Goal: Contribute content: Contribute content

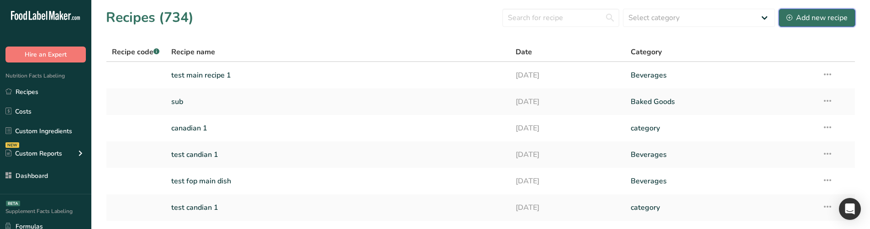
drag, startPoint x: 828, startPoint y: 20, endPoint x: 821, endPoint y: 23, distance: 7.4
click at [828, 20] on div "Add new recipe" at bounding box center [817, 17] width 61 height 11
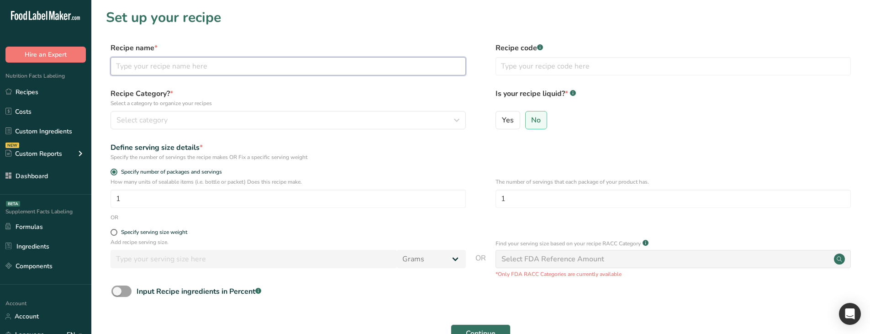
click at [186, 74] on input "text" at bounding box center [288, 66] width 355 height 18
type input "test density"
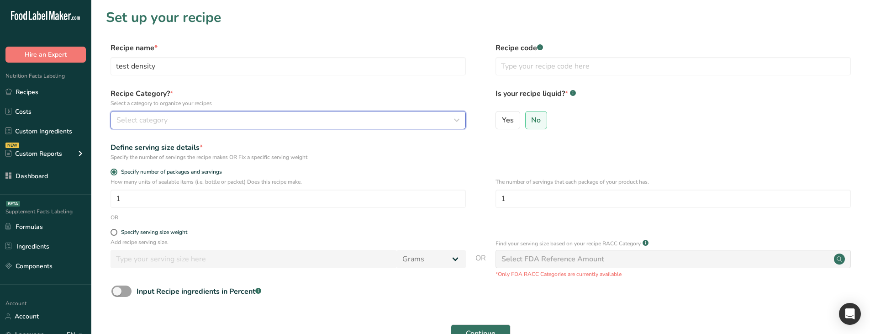
click at [236, 120] on div "Select category" at bounding box center [286, 120] width 338 height 11
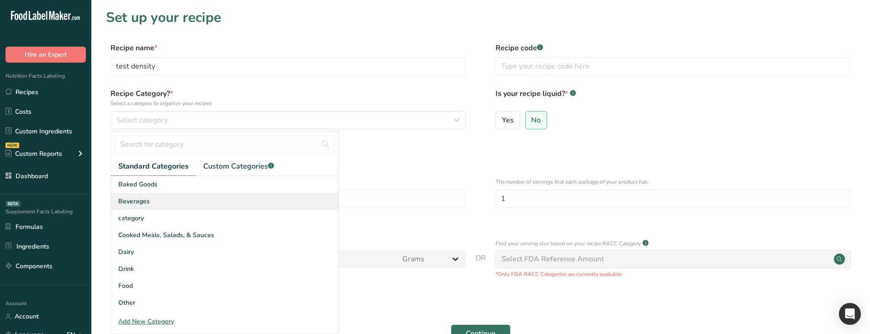
click at [194, 205] on div "Beverages" at bounding box center [225, 201] width 228 height 17
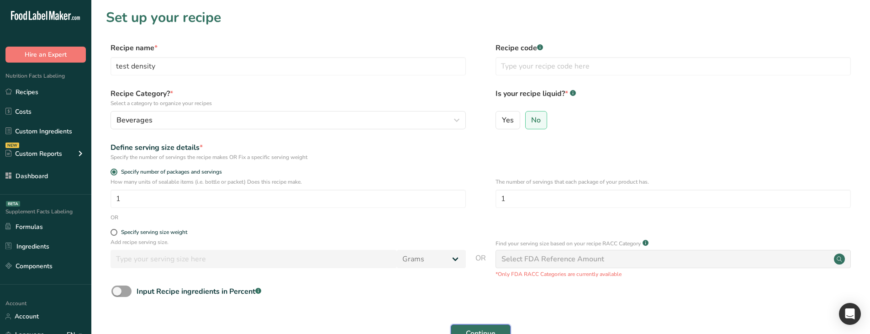
click at [470, 229] on span "Continue" at bounding box center [481, 333] width 30 height 11
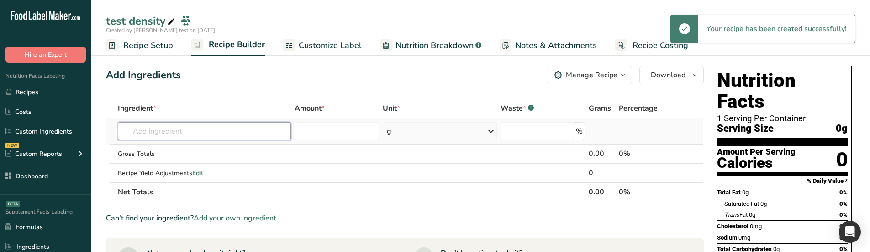
click at [165, 132] on input "text" at bounding box center [204, 131] width 173 height 18
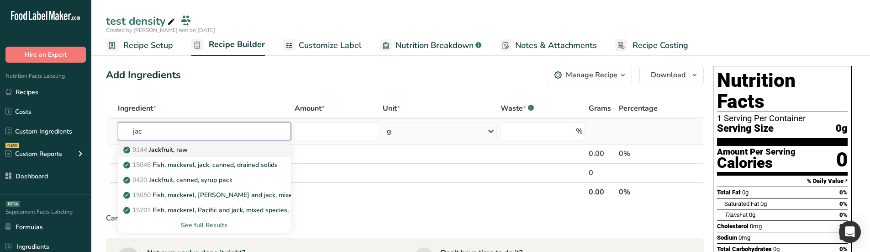
type input "jac"
click at [173, 148] on p "9144 Jackfruit, raw" at bounding box center [156, 150] width 63 height 10
type input "Jackfruit, raw"
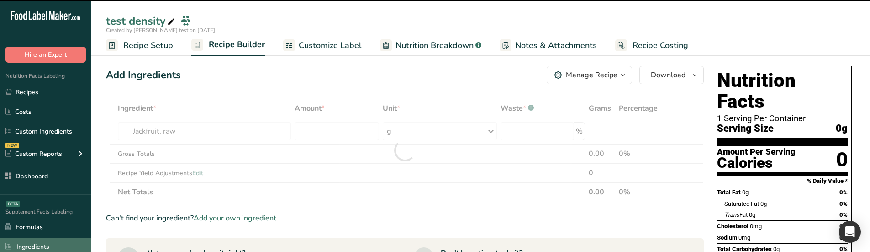
type input "0"
select select "29"
type input "0"
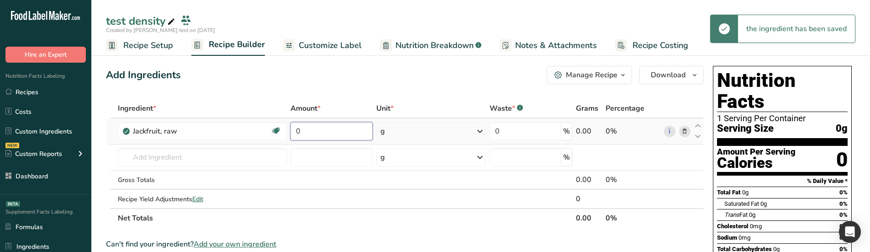
click at [307, 134] on input "0" at bounding box center [332, 131] width 82 height 18
type input "10"
click at [328, 79] on div "Add Ingredients Manage Recipe Delete Recipe Duplicate Recipe Scale Recipe Save …" at bounding box center [405, 75] width 598 height 18
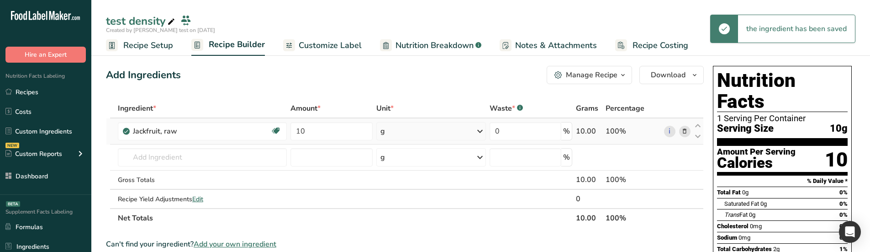
click at [415, 127] on div "g" at bounding box center [431, 131] width 110 height 18
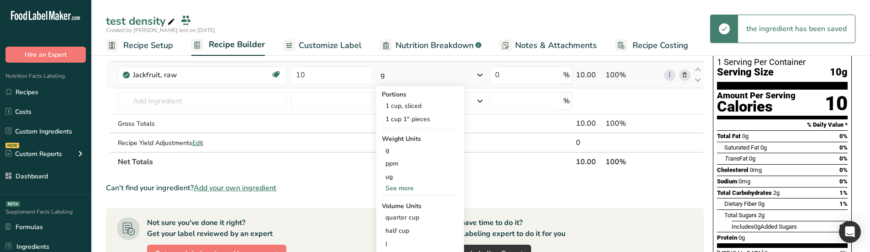
scroll to position [91, 0]
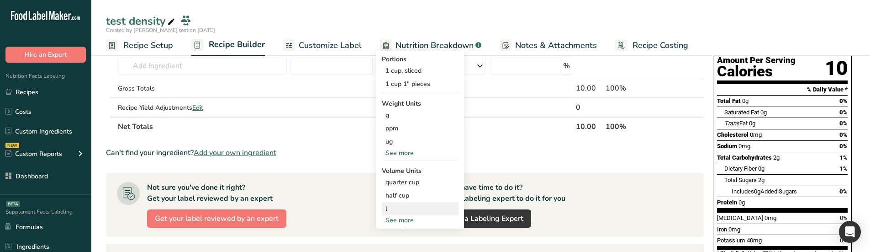
click at [413, 211] on div "l" at bounding box center [420, 209] width 69 height 10
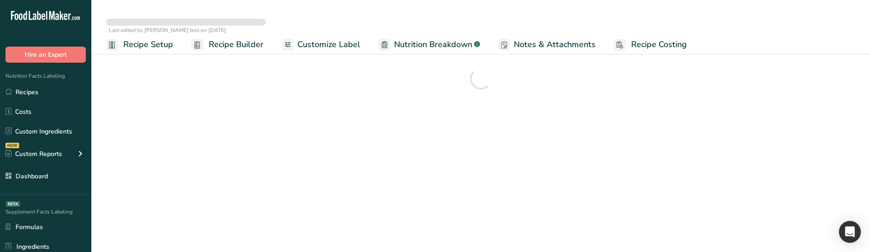
select select "29"
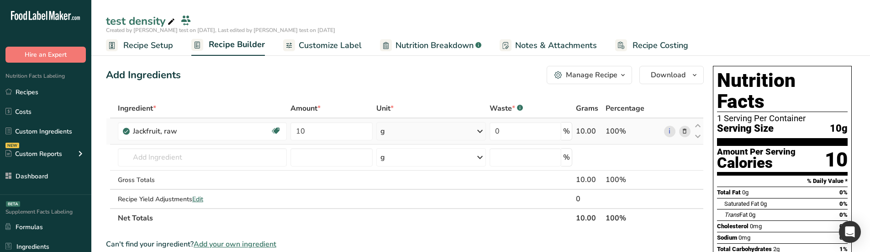
click at [428, 124] on div "g" at bounding box center [431, 131] width 110 height 18
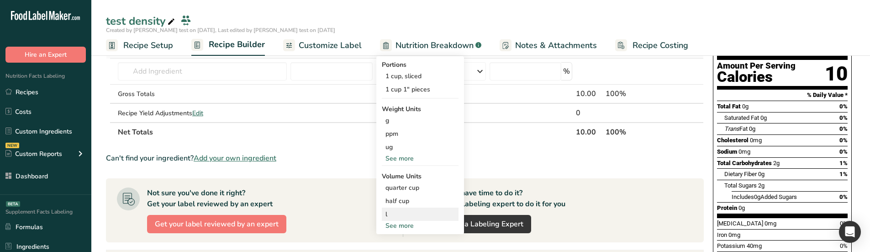
scroll to position [91, 0]
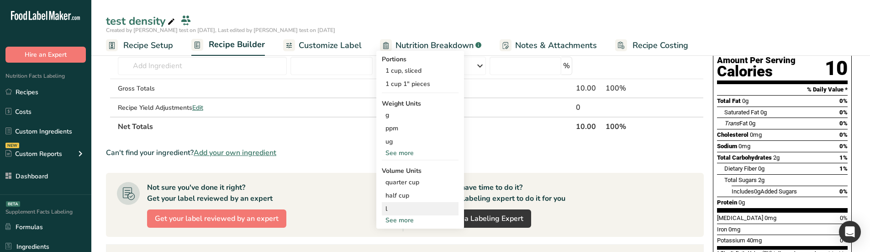
click at [416, 215] on div "l Volume units require a density conversion. If you know your ingredient's dens…" at bounding box center [420, 208] width 77 height 13
click at [387, 211] on div "l" at bounding box center [420, 209] width 69 height 10
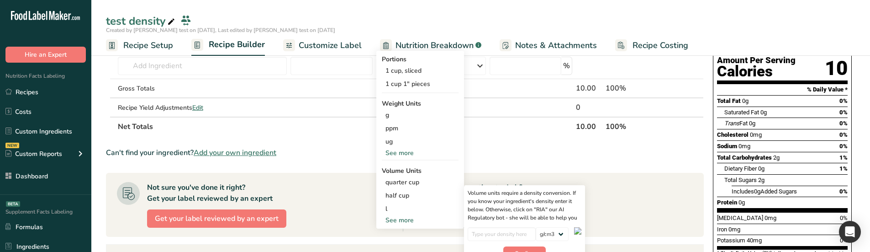
scroll to position [137, 0]
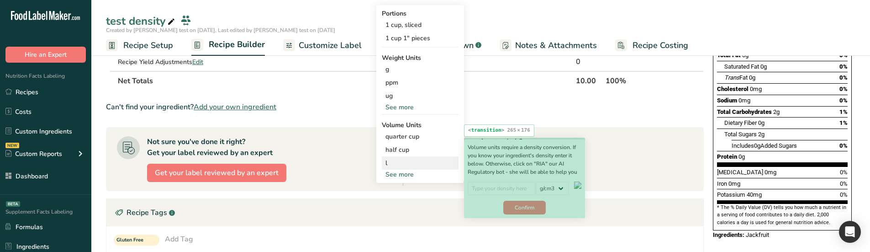
click at [490, 180] on div "Volume units require a density conversion. If you know your ingredient's densit…" at bounding box center [524, 178] width 121 height 79
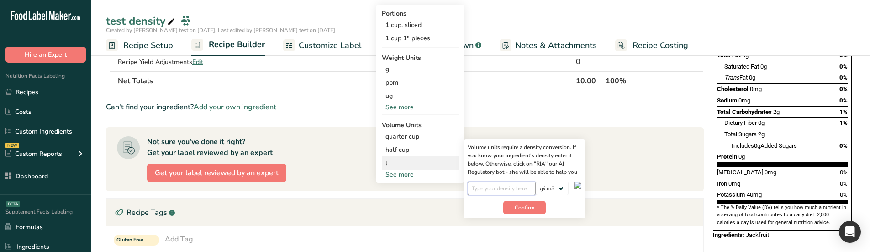
click at [492, 187] on input "number" at bounding box center [502, 188] width 68 height 14
type input "10"
click at [523, 200] on div "10" at bounding box center [502, 190] width 68 height 19
click at [524, 206] on span "Confirm" at bounding box center [525, 207] width 20 height 8
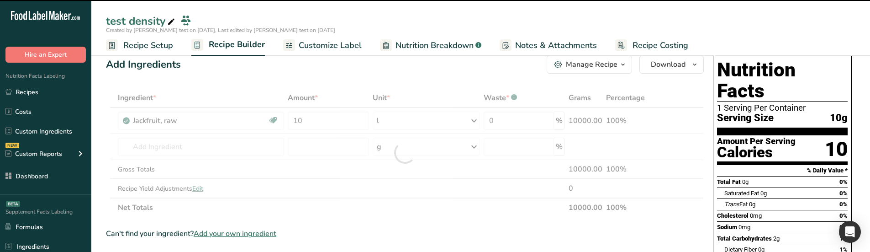
scroll to position [0, 0]
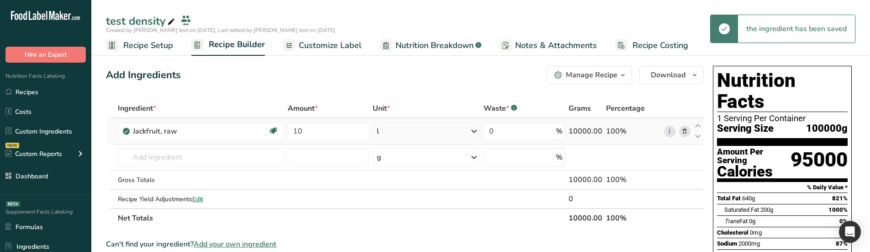
click at [409, 134] on div "l" at bounding box center [426, 131] width 107 height 18
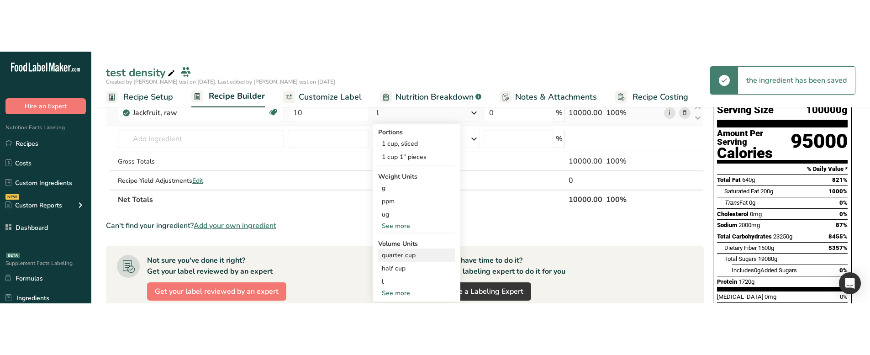
scroll to position [91, 0]
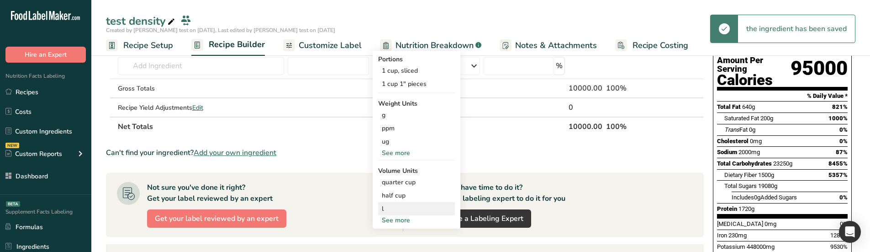
click at [390, 213] on div "l Volume units require a density conversion. If you know your ingredient's dens…" at bounding box center [416, 208] width 77 height 13
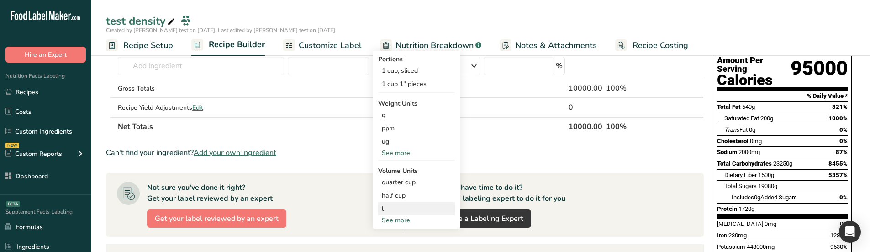
click at [419, 204] on div "l" at bounding box center [416, 209] width 69 height 10
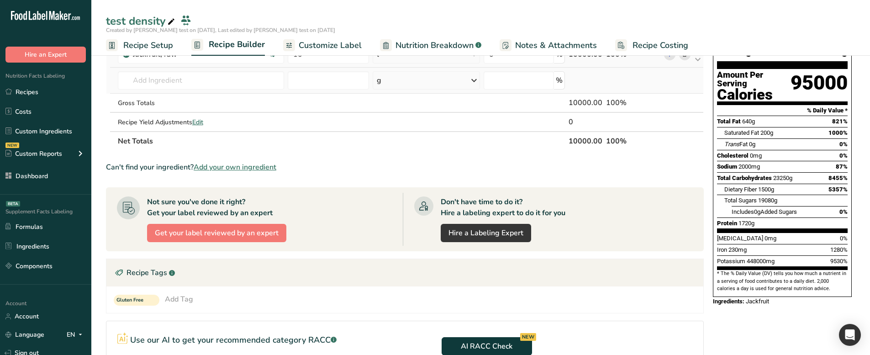
scroll to position [46, 0]
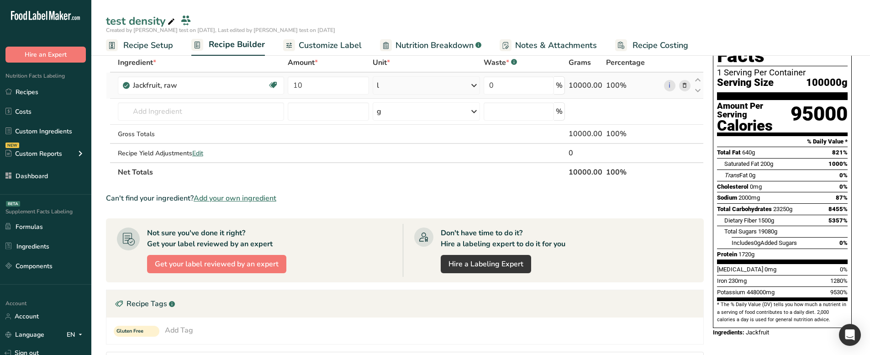
click at [449, 81] on div "l" at bounding box center [426, 85] width 107 height 18
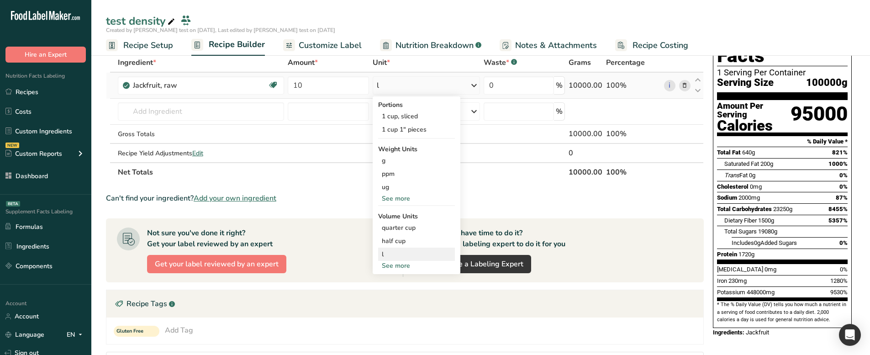
click at [439, 251] on div "l" at bounding box center [416, 254] width 69 height 10
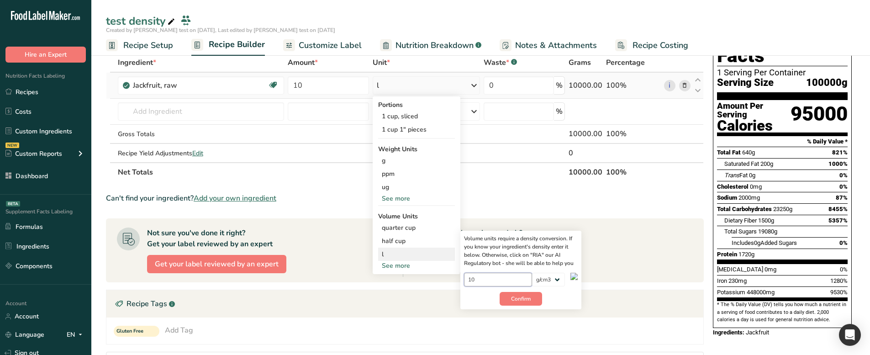
click at [504, 251] on input "10" at bounding box center [498, 280] width 68 height 14
type input "105"
click at [528, 251] on span "Confirm" at bounding box center [521, 299] width 20 height 8
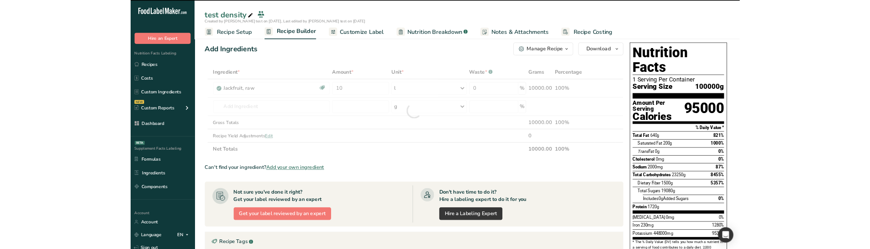
scroll to position [0, 0]
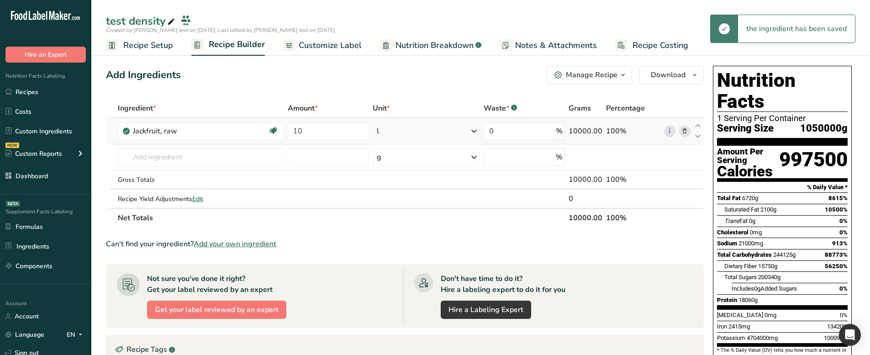
click at [450, 129] on div "l" at bounding box center [426, 131] width 107 height 18
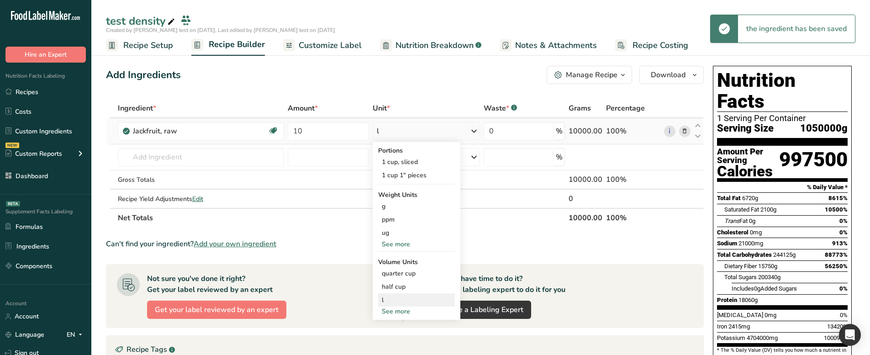
click at [433, 251] on div "l" at bounding box center [416, 300] width 69 height 10
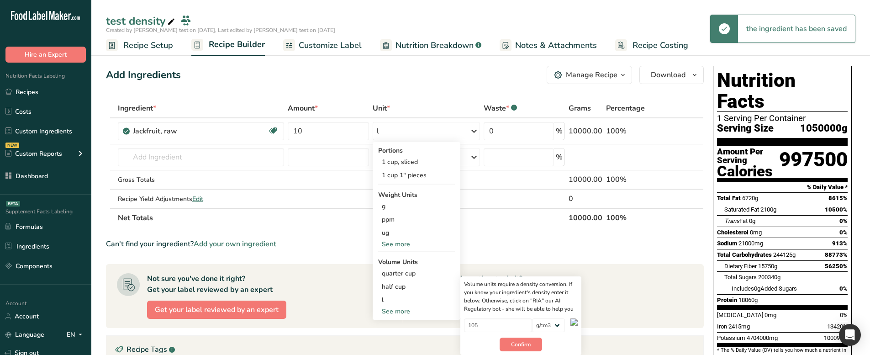
click at [494, 218] on th "Net Totals" at bounding box center [341, 217] width 451 height 19
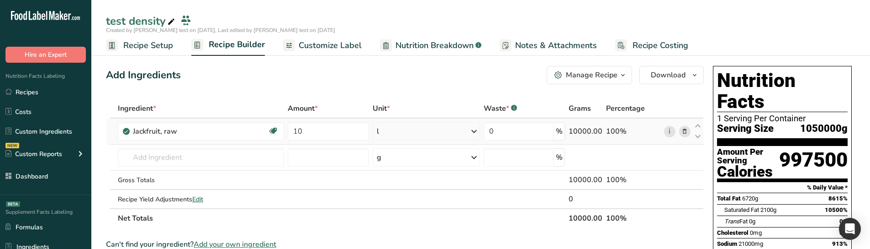
click at [460, 127] on div "l" at bounding box center [426, 131] width 107 height 18
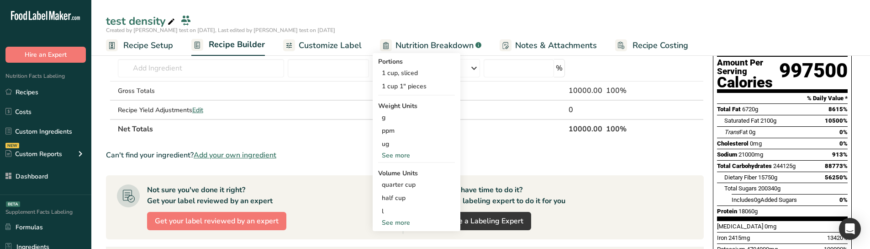
scroll to position [91, 0]
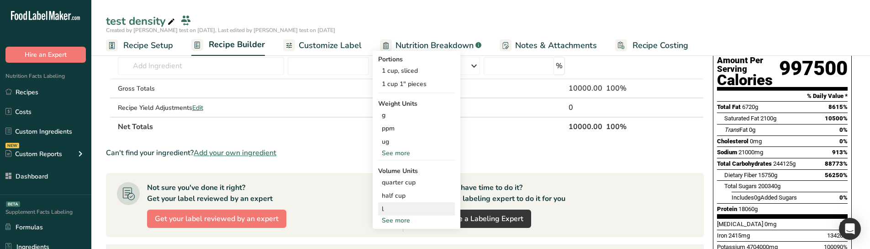
click at [383, 207] on div "l" at bounding box center [416, 209] width 69 height 10
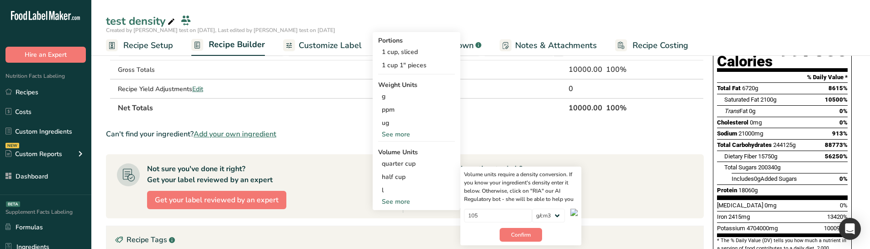
scroll to position [183, 0]
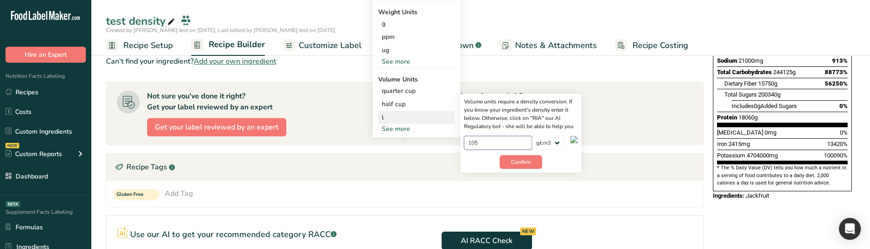
click at [490, 142] on input "105" at bounding box center [498, 143] width 68 height 14
type input "10"
click at [527, 157] on button "Confirm" at bounding box center [521, 162] width 42 height 14
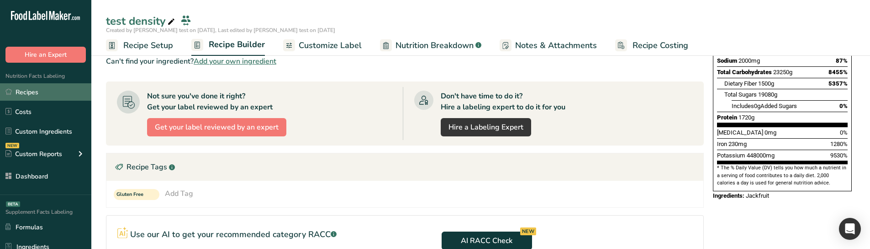
click at [43, 94] on link "Recipes" at bounding box center [45, 91] width 91 height 17
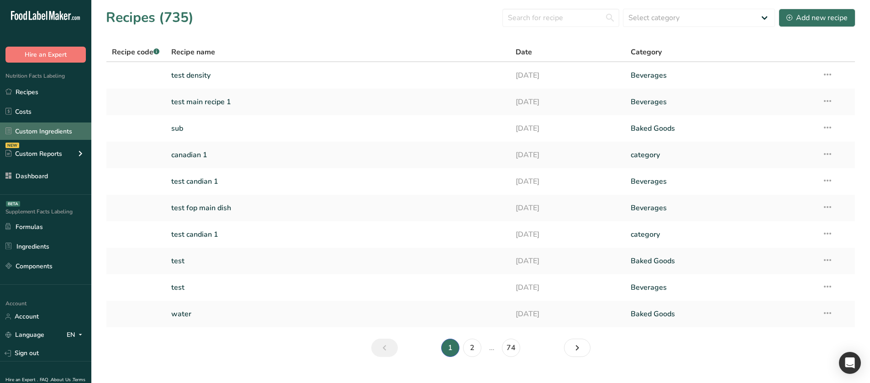
click at [54, 123] on link "Custom Ingredients" at bounding box center [45, 130] width 91 height 17
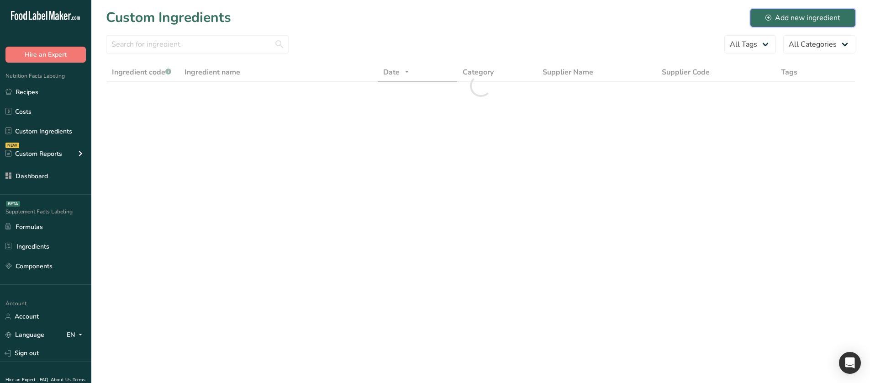
click at [788, 13] on div "Add new ingredient" at bounding box center [803, 17] width 75 height 11
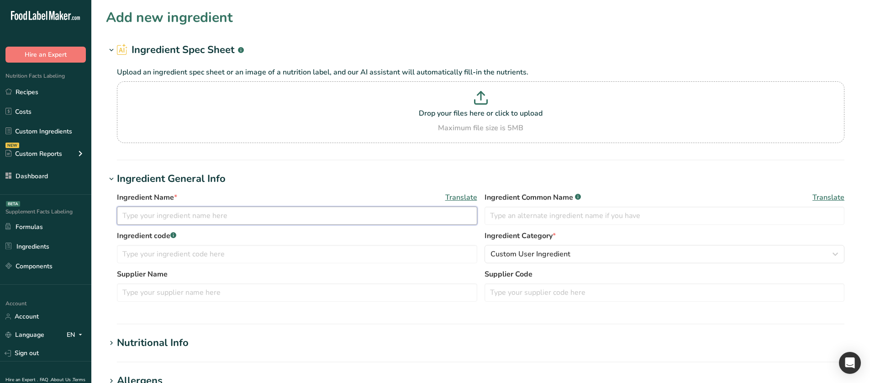
click at [228, 218] on input "text" at bounding box center [297, 216] width 360 height 18
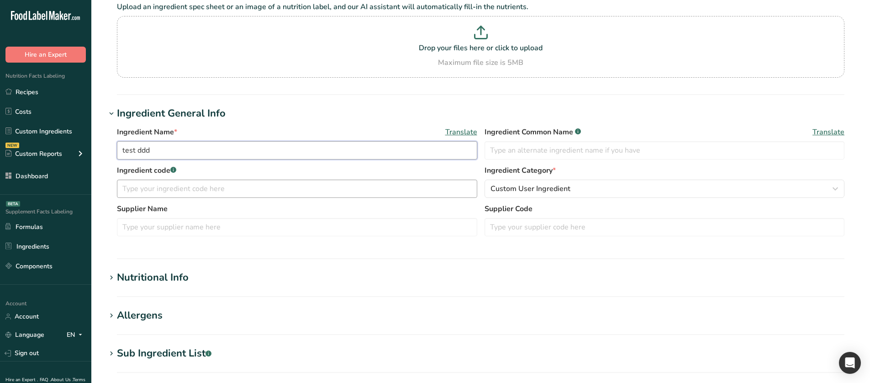
scroll to position [91, 0]
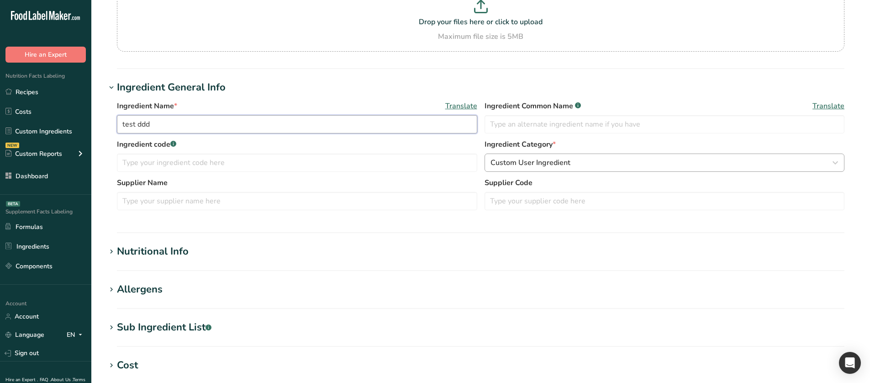
type input "test ddd"
click at [532, 159] on span "Custom User Ingredient" at bounding box center [531, 162] width 80 height 11
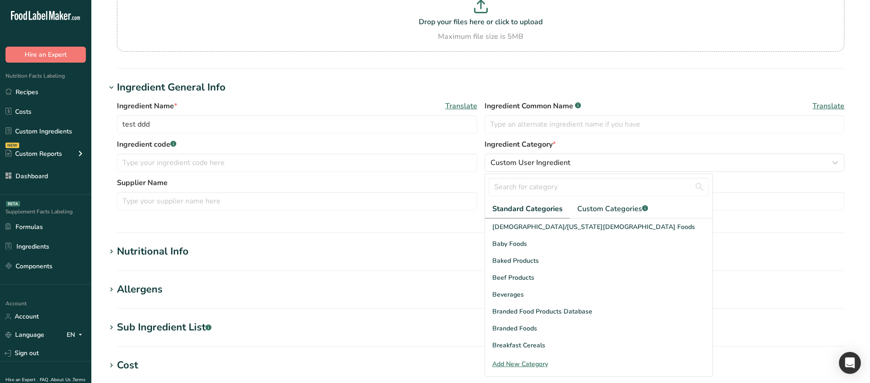
click at [421, 180] on label "Supplier Name" at bounding box center [297, 182] width 360 height 11
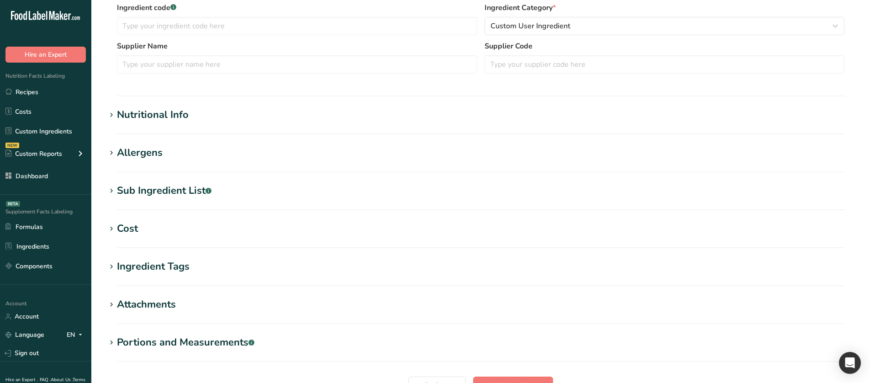
scroll to position [228, 0]
click at [168, 118] on div "Nutritional Info" at bounding box center [153, 114] width 72 height 15
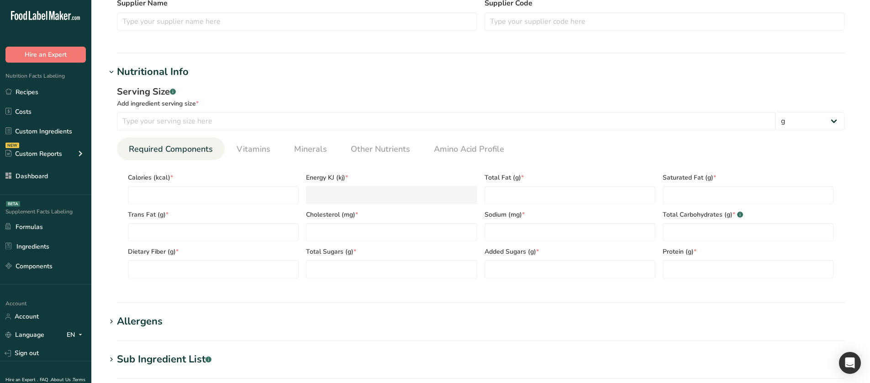
scroll to position [274, 0]
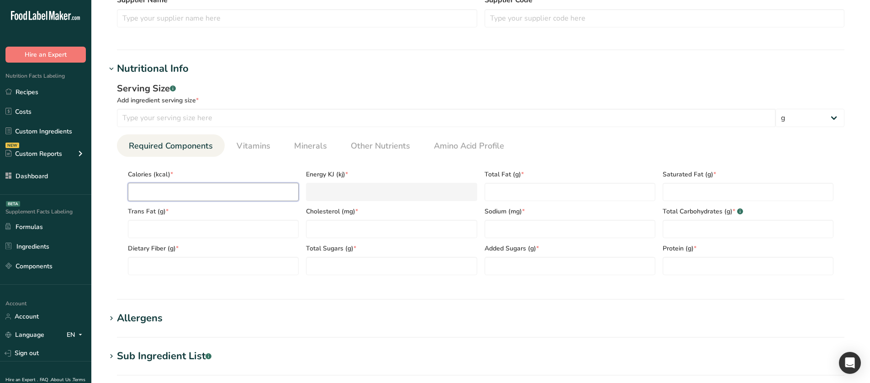
click at [209, 188] on input "number" at bounding box center [213, 192] width 171 height 18
type input "1"
type KJ "4.2"
type input "1"
drag, startPoint x: 565, startPoint y: 191, endPoint x: 725, endPoint y: 195, distance: 160.0
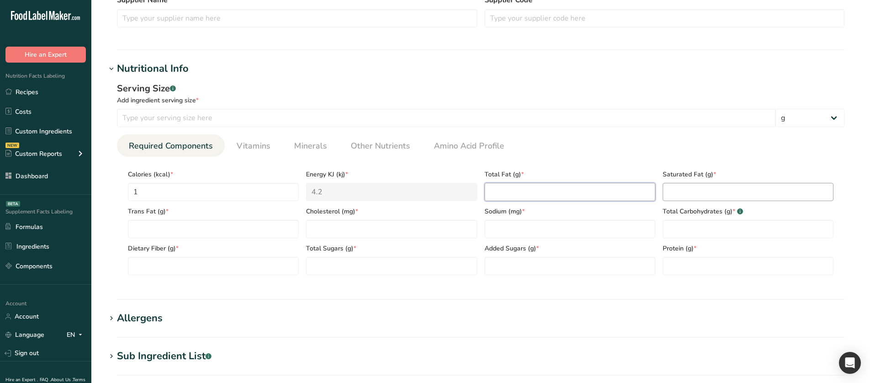
click at [565, 191] on Fat "number" at bounding box center [570, 192] width 171 height 18
type Fat "1"
click at [746, 191] on Fat "number" at bounding box center [748, 192] width 171 height 18
type Fat "1"
click at [699, 225] on Carbohydrates "number" at bounding box center [748, 229] width 171 height 18
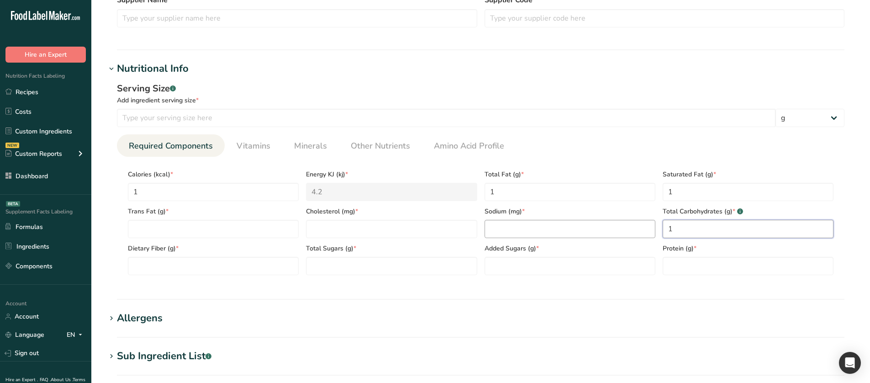
type Carbohydrates "1"
drag, startPoint x: 584, startPoint y: 231, endPoint x: 379, endPoint y: 236, distance: 204.7
click at [583, 231] on input "number" at bounding box center [570, 229] width 171 height 18
type input "1"
drag, startPoint x: 353, startPoint y: 228, endPoint x: 185, endPoint y: 241, distance: 169.1
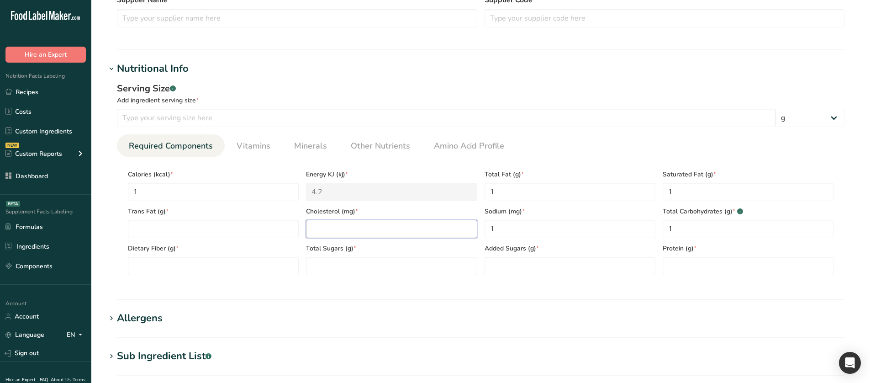
click at [353, 228] on input "number" at bounding box center [391, 229] width 171 height 18
type input "1"
click at [177, 228] on Fat "number" at bounding box center [213, 229] width 171 height 18
type Fat "1"
click at [265, 251] on Fiber "number" at bounding box center [213, 266] width 171 height 18
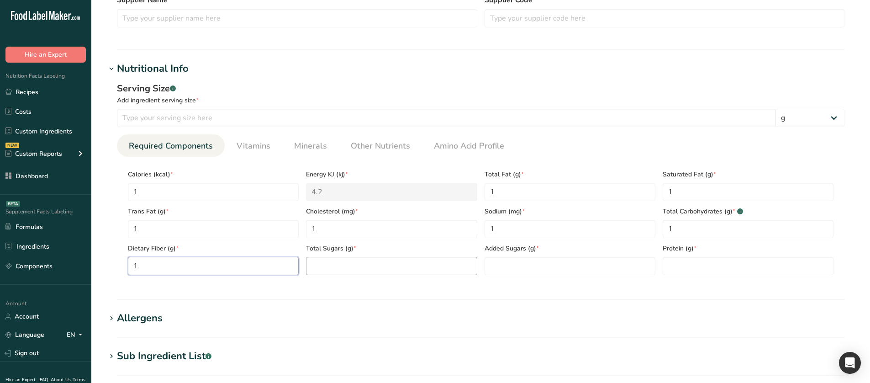
type Fiber "1"
drag, startPoint x: 341, startPoint y: 272, endPoint x: 500, endPoint y: 282, distance: 159.3
click at [342, 251] on Sugars "number" at bounding box center [391, 266] width 171 height 18
type Sugars "1"
click at [577, 251] on Sugars "number" at bounding box center [570, 266] width 171 height 18
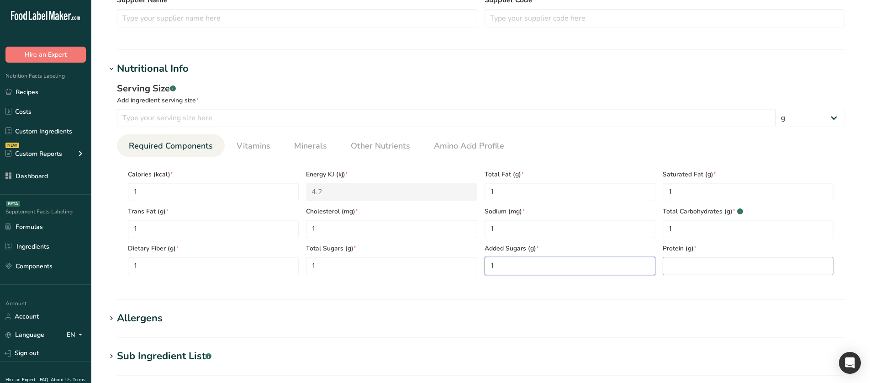
type Sugars "1"
click at [721, 251] on input "number" at bounding box center [748, 266] width 171 height 18
type input "1"
click at [271, 126] on input "number" at bounding box center [446, 118] width 659 height 18
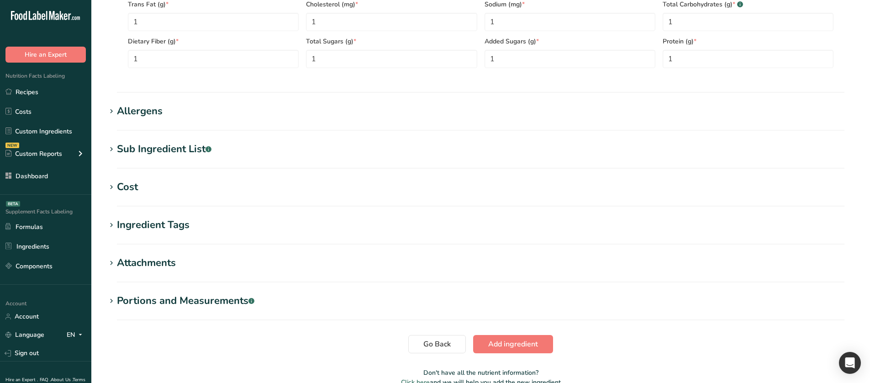
scroll to position [503, 0]
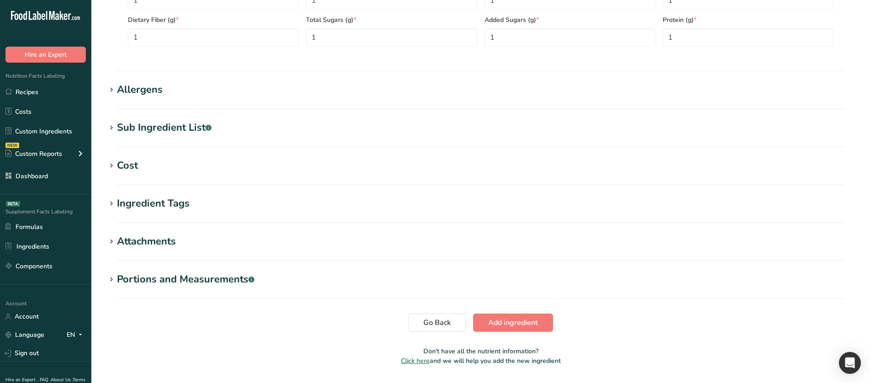
type input "0.9999"
click at [172, 251] on div "Portions and Measurements .a-a{fill:#347362;}.b-a{fill:#fff;}" at bounding box center [186, 279] width 138 height 15
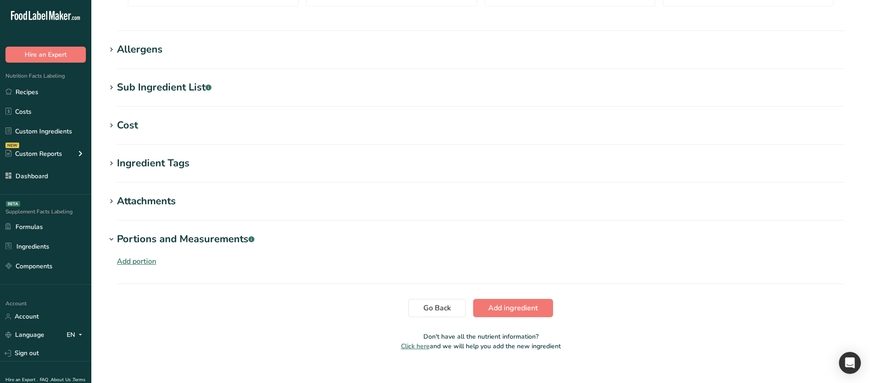
scroll to position [548, 0]
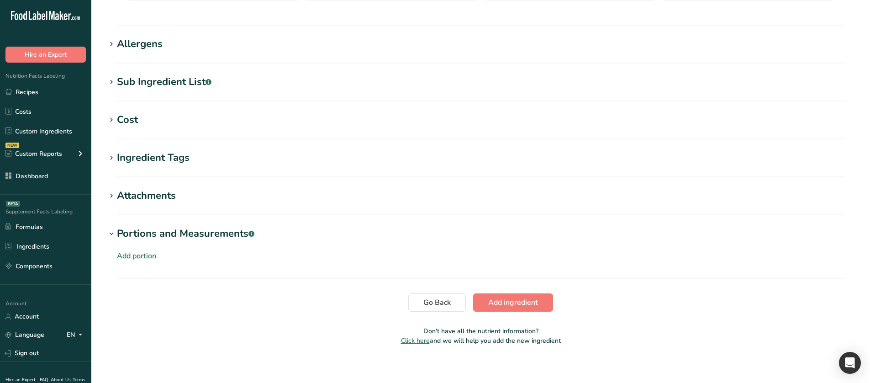
click at [143, 251] on div "Add portion" at bounding box center [136, 255] width 39 height 11
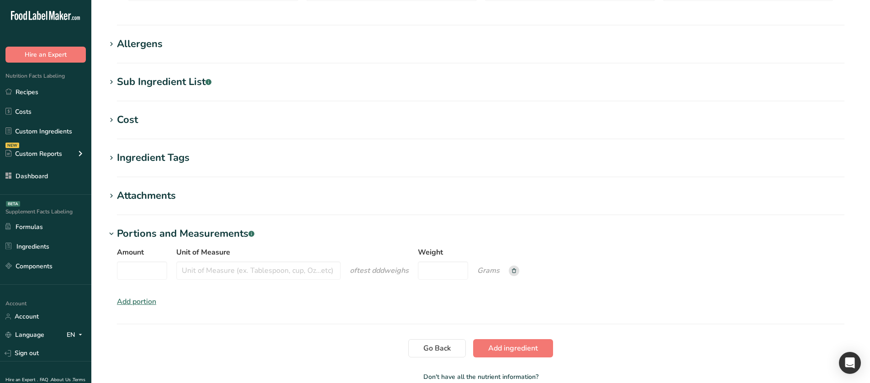
click at [519, 251] on rect at bounding box center [514, 270] width 11 height 11
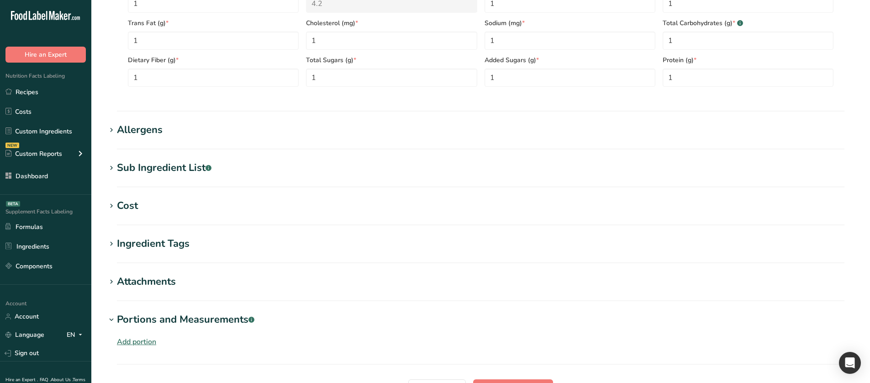
scroll to position [457, 0]
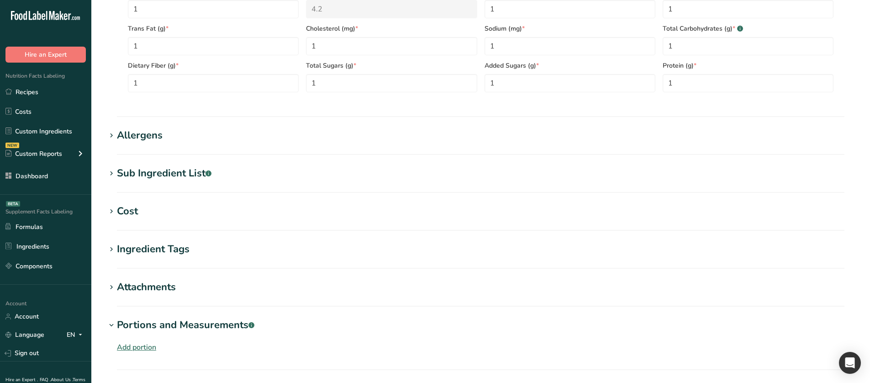
click at [137, 142] on div "Allergens" at bounding box center [140, 135] width 46 height 15
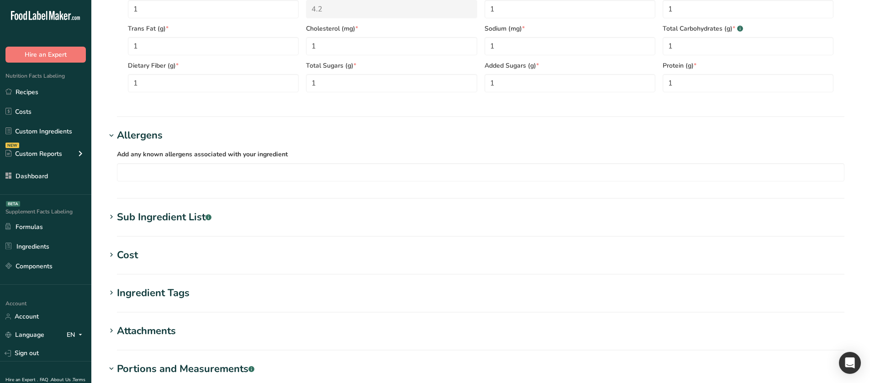
click at [173, 212] on div "Sub Ingredient List .a-a{fill:#347362;}.b-a{fill:#fff;}" at bounding box center [164, 217] width 95 height 15
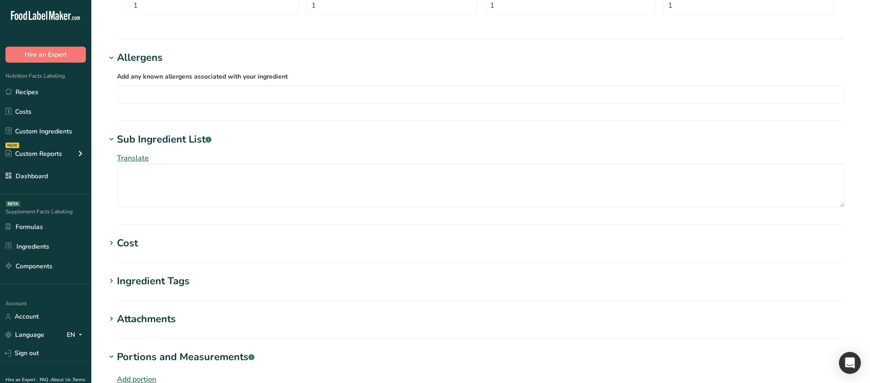
scroll to position [548, 0]
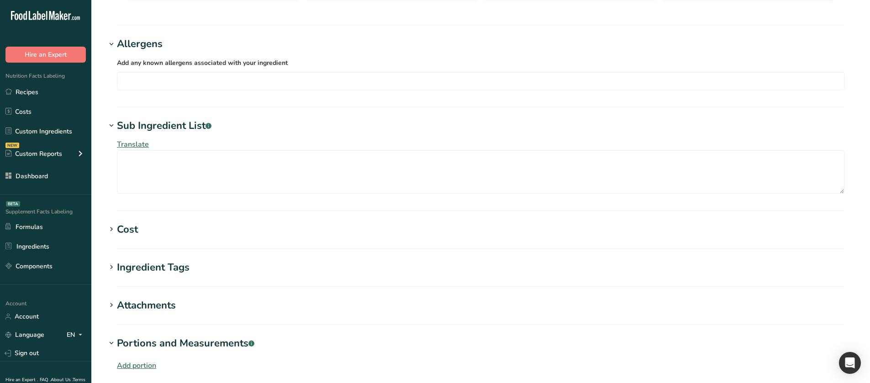
click at [171, 251] on div "Ingredient Tags" at bounding box center [153, 267] width 73 height 15
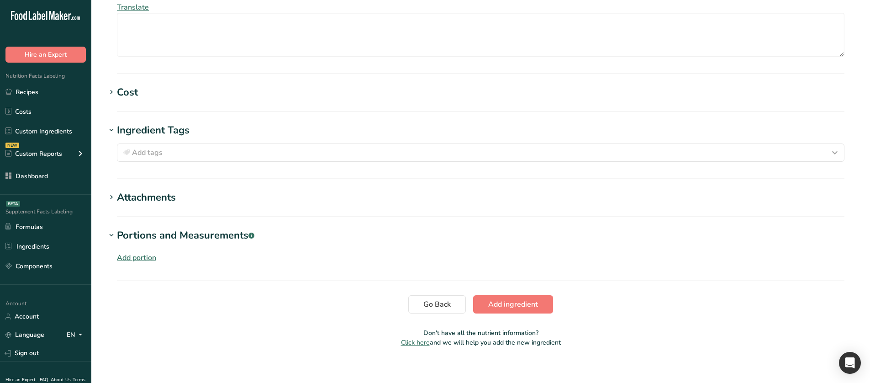
click at [115, 195] on icon at bounding box center [111, 197] width 8 height 13
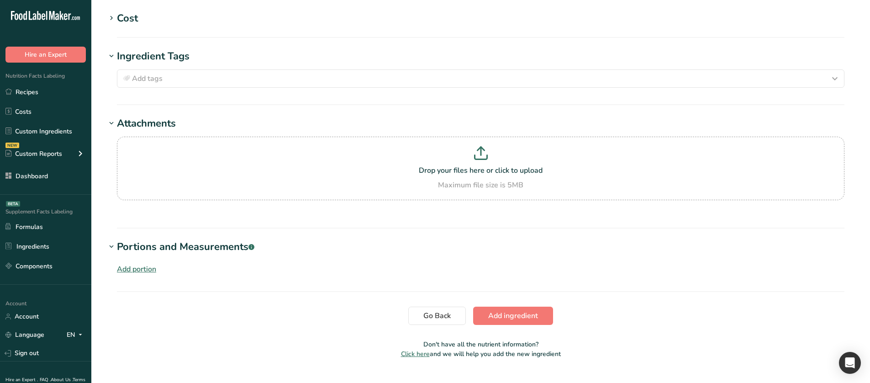
scroll to position [779, 0]
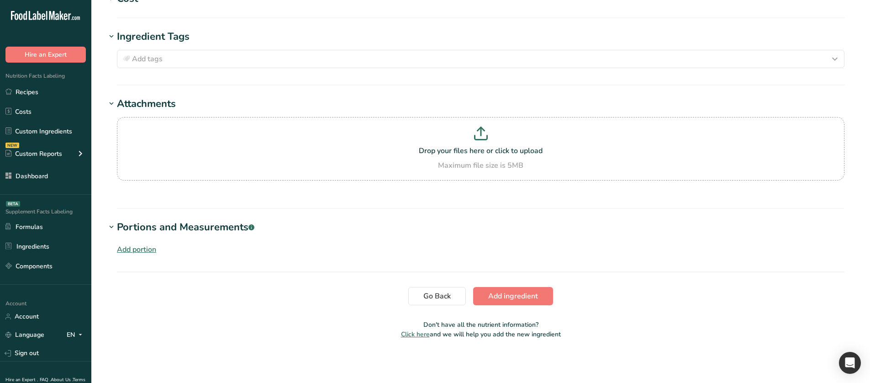
click at [143, 249] on div "Add portion" at bounding box center [136, 249] width 39 height 11
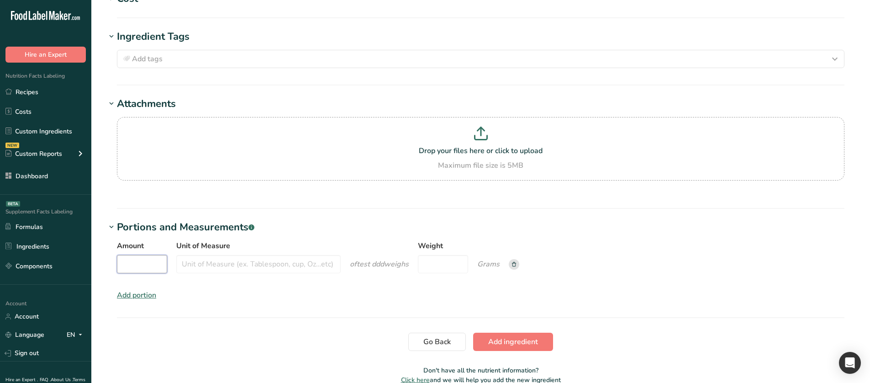
click at [156, 251] on input "Amount" at bounding box center [142, 264] width 50 height 18
type input "1"
click at [212, 251] on input "Unit of Measure" at bounding box center [258, 264] width 164 height 18
type input "cup"
click at [439, 251] on input "Weight" at bounding box center [443, 264] width 50 height 18
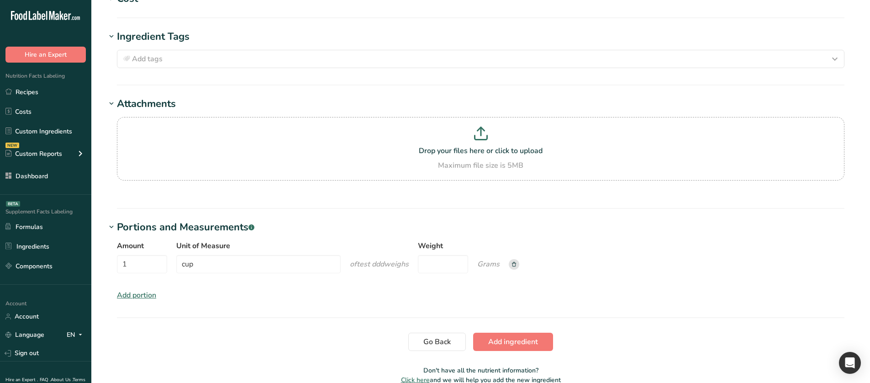
click at [490, 251] on icon "Grams" at bounding box center [488, 264] width 22 height 10
click at [462, 251] on input "Weight" at bounding box center [443, 264] width 50 height 18
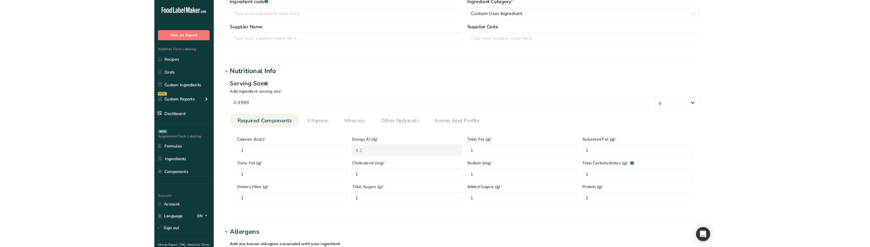
scroll to position [231, 0]
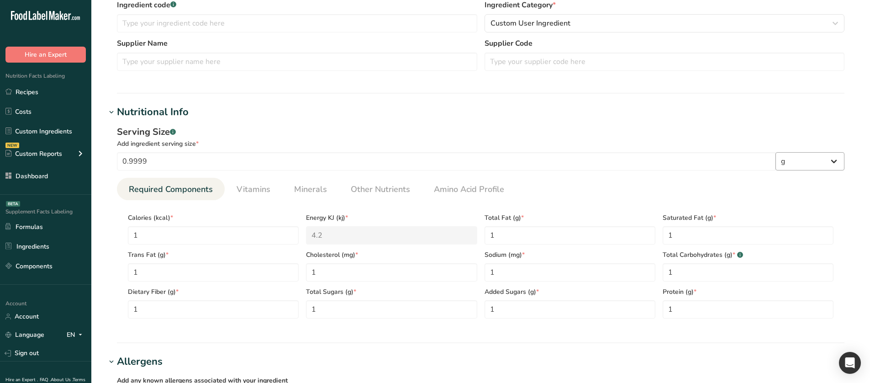
type input "10.9998"
click at [779, 163] on select "g ppm ug kg mg mcg lb oz quarter cup half cup l ml fl oz tbsp tsp cup qt gallon" at bounding box center [810, 161] width 69 height 18
select select "28"
click at [776, 152] on select "g ppm ug kg mg mcg lb oz quarter cup half cup l ml fl oz tbsp tsp cup qt gallon" at bounding box center [810, 161] width 69 height 18
select select "29"
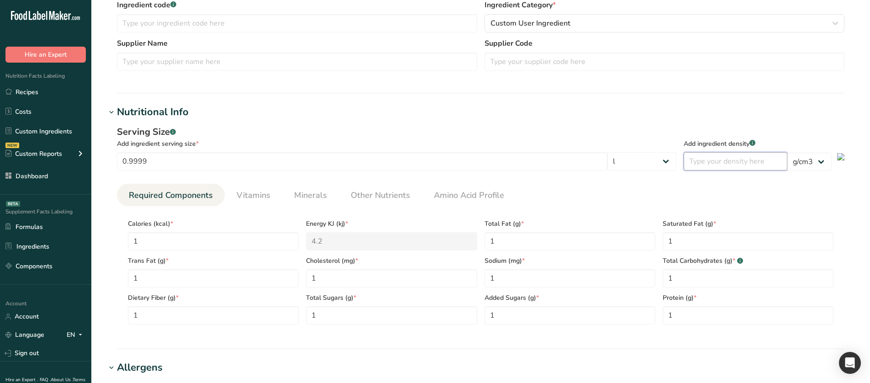
click at [730, 167] on input "number" at bounding box center [736, 161] width 104 height 18
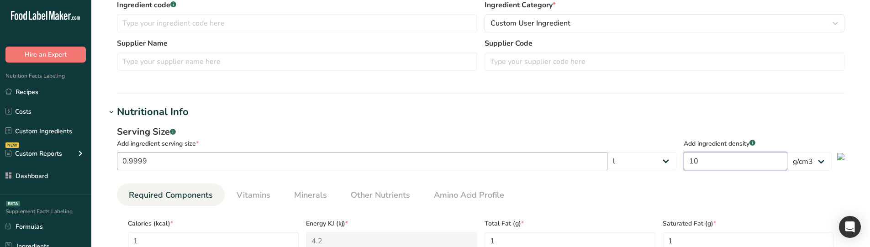
type input "10"
click at [157, 159] on input "0.9999" at bounding box center [362, 161] width 491 height 18
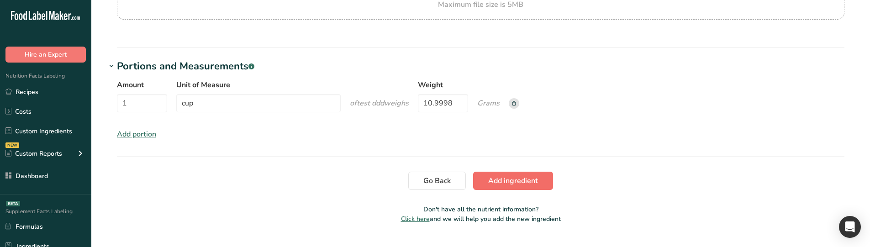
type input "4.9996"
drag, startPoint x: 504, startPoint y: 180, endPoint x: 440, endPoint y: 205, distance: 68.9
click at [504, 180] on span "Add ingredient" at bounding box center [513, 180] width 50 height 11
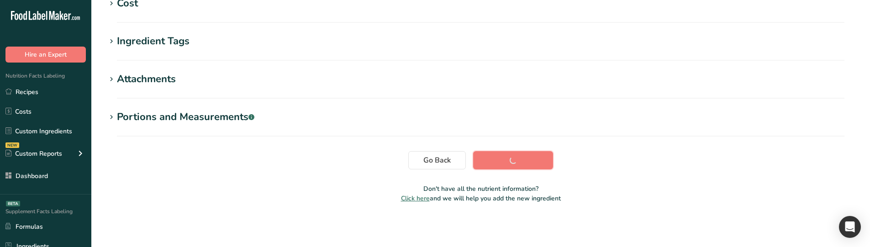
scroll to position [236, 0]
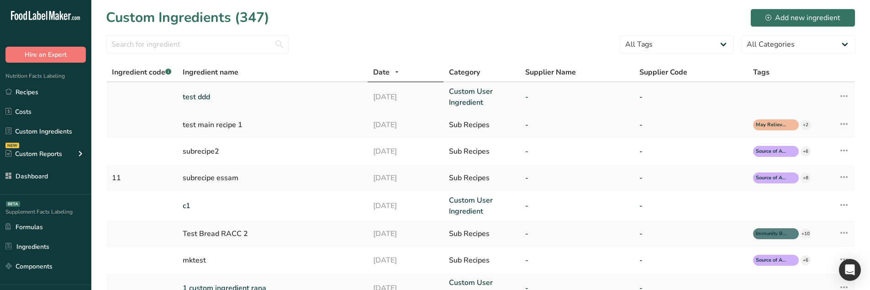
click at [306, 106] on td "test ddd" at bounding box center [272, 96] width 190 height 29
click at [849, 94] on icon at bounding box center [844, 96] width 11 height 16
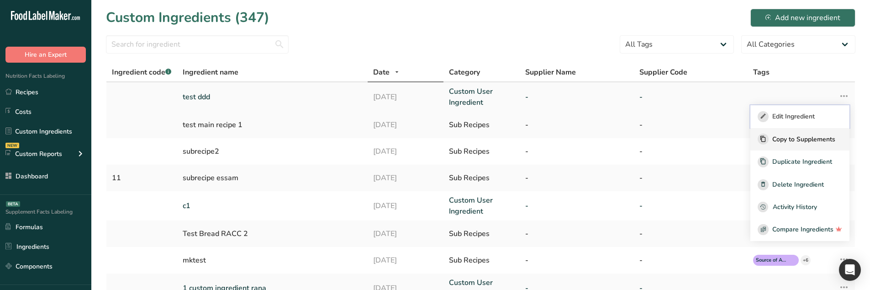
click at [817, 110] on button "Edit Ingredient" at bounding box center [800, 116] width 99 height 23
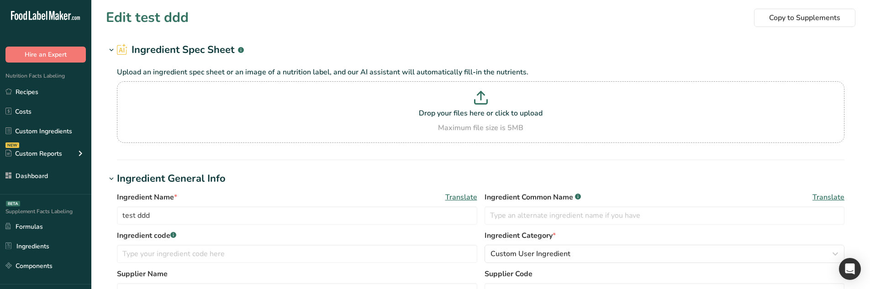
type input "0.1"
type KJ "0.42"
type Fat "0.1"
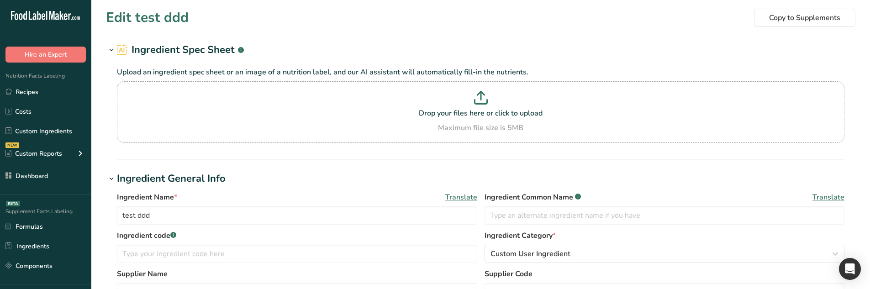
type input "0.1"
type Carbohydrates "0.1"
type Fiber "0.1"
type Sugars "0.1"
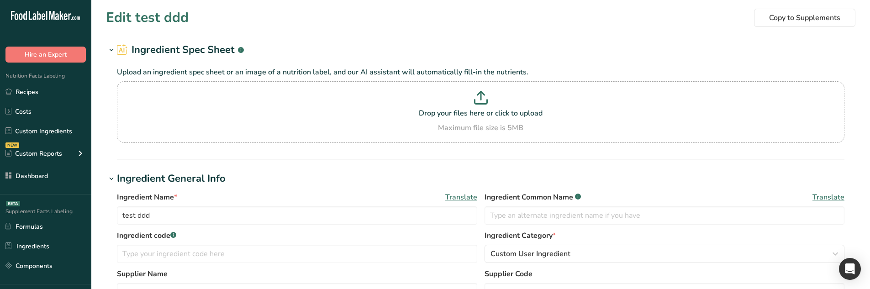
type Sugars "0.1"
type input "0.1"
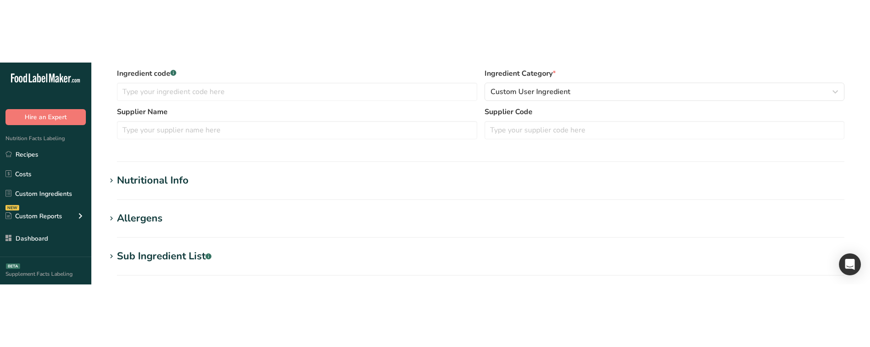
scroll to position [228, 0]
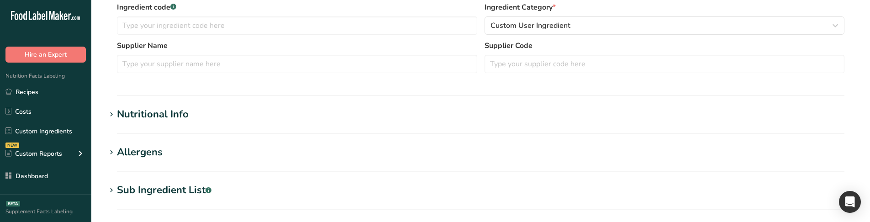
click at [183, 121] on div "Nutritional Info" at bounding box center [153, 114] width 72 height 15
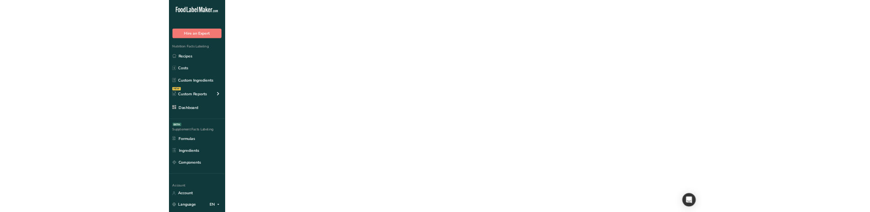
scroll to position [0, 0]
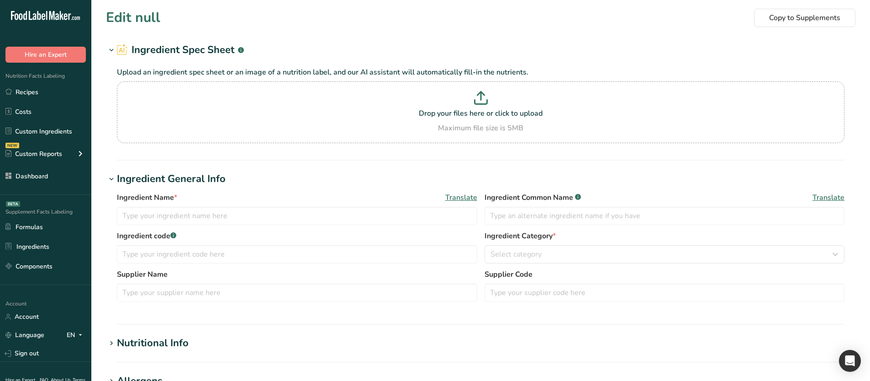
type input "test ddd"
type input "4.9996"
select select "28"
select select "29"
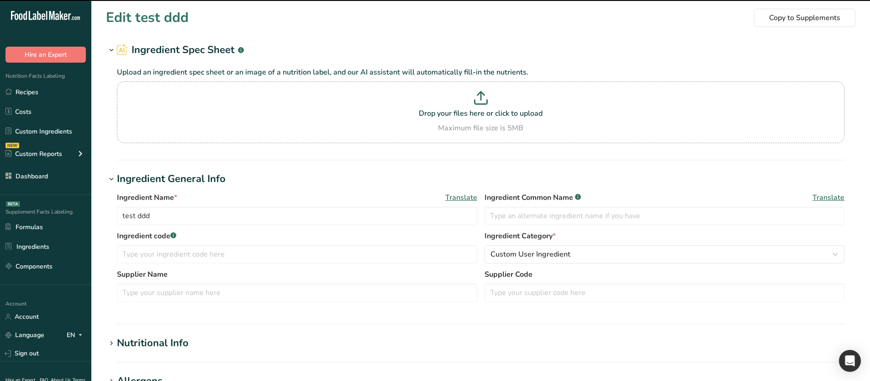
scroll to position [137, 0]
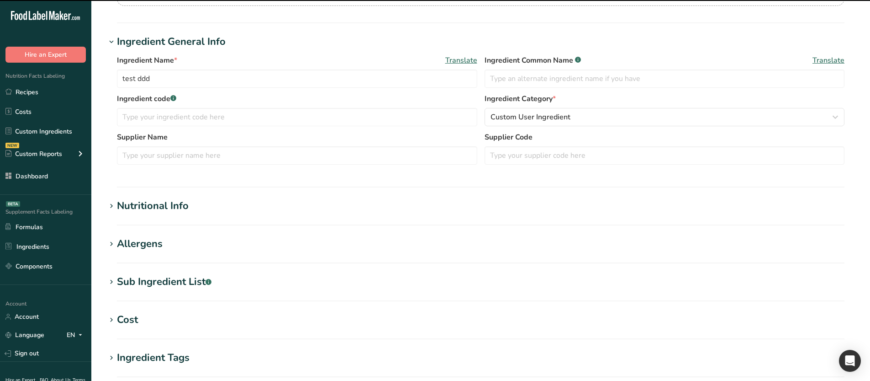
click at [156, 201] on div "Nutritional Info" at bounding box center [153, 205] width 72 height 15
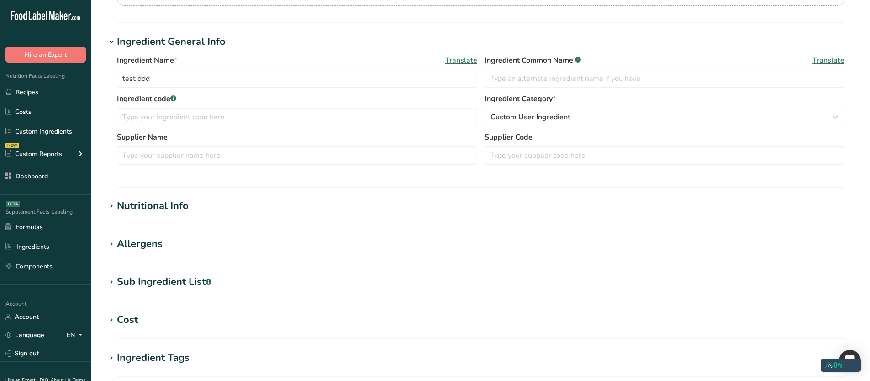
click at [143, 206] on div "Nutritional Info" at bounding box center [153, 205] width 72 height 15
click at [175, 196] on section "Edit test ddd Copy to Supplements Ingredient Spec Sheet .a-a{fill:#347362;}.b-a…" at bounding box center [480, 198] width 779 height 671
click at [170, 206] on div "Nutritional Info" at bounding box center [153, 205] width 72 height 15
click at [175, 207] on div "Nutritional Info" at bounding box center [153, 205] width 72 height 15
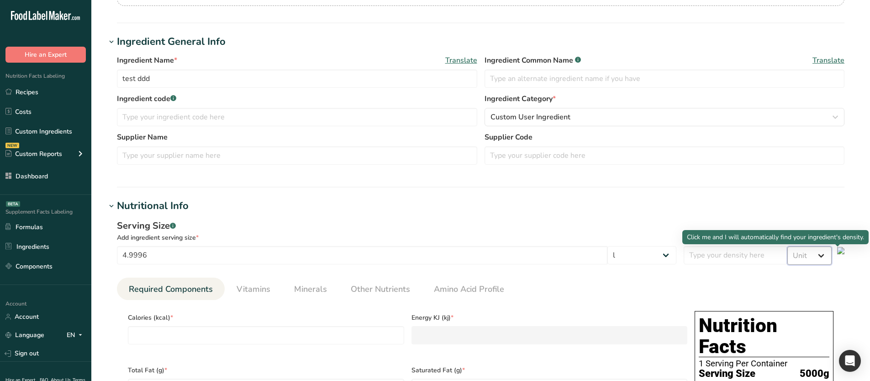
click at [816, 212] on select "Unit lb/ft3 g/cm3" at bounding box center [810, 255] width 44 height 18
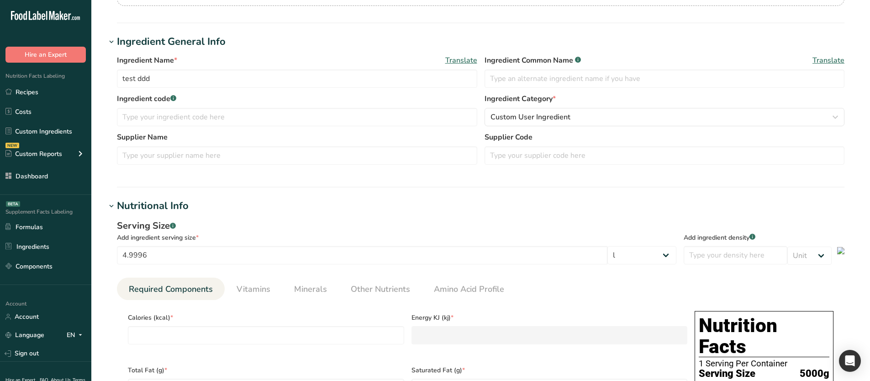
click at [54, 126] on link "Custom Ingredients" at bounding box center [45, 130] width 91 height 17
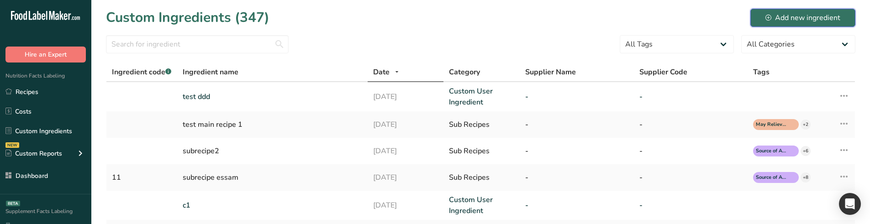
click at [779, 24] on button "Add new ingredient" at bounding box center [803, 18] width 105 height 18
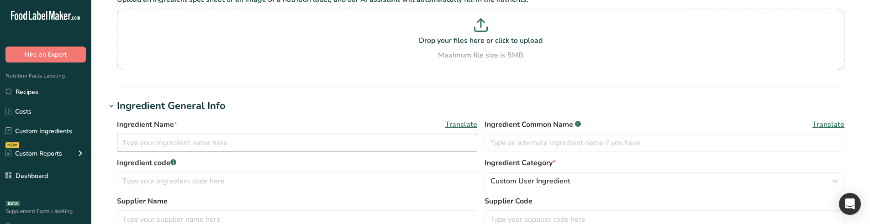
scroll to position [91, 0]
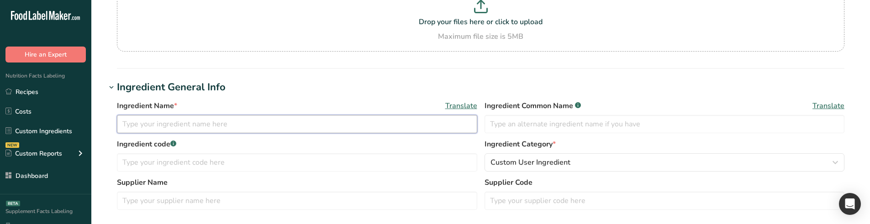
click at [151, 129] on input "text" at bounding box center [297, 124] width 360 height 18
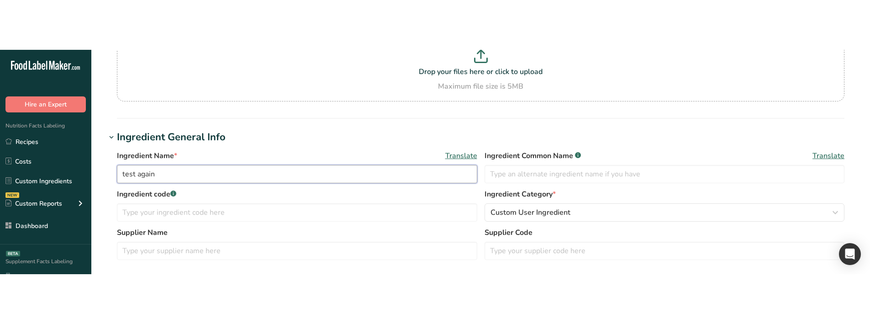
scroll to position [137, 0]
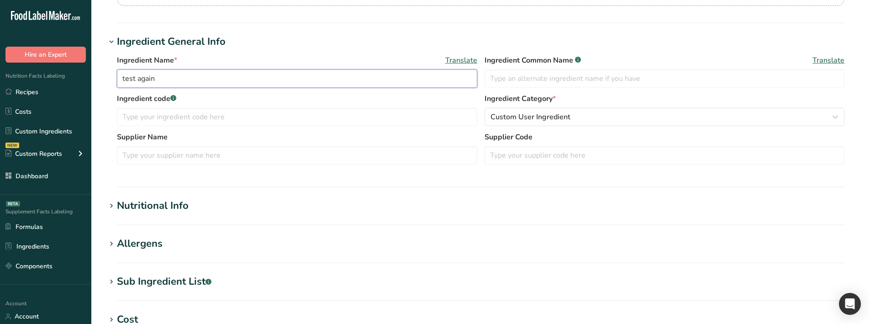
type input "test again"
click at [168, 209] on div "Nutritional Info" at bounding box center [153, 205] width 72 height 15
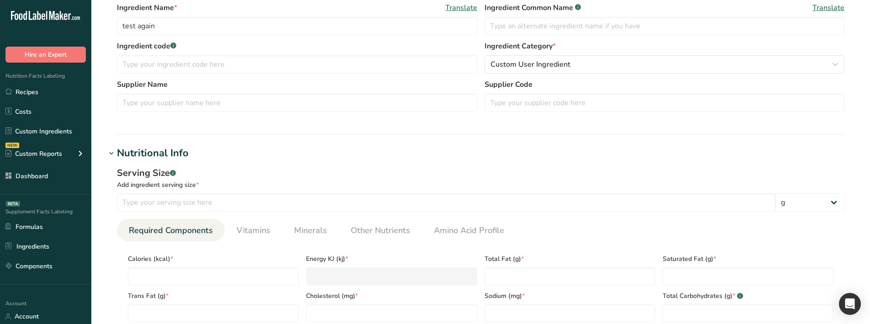
scroll to position [228, 0]
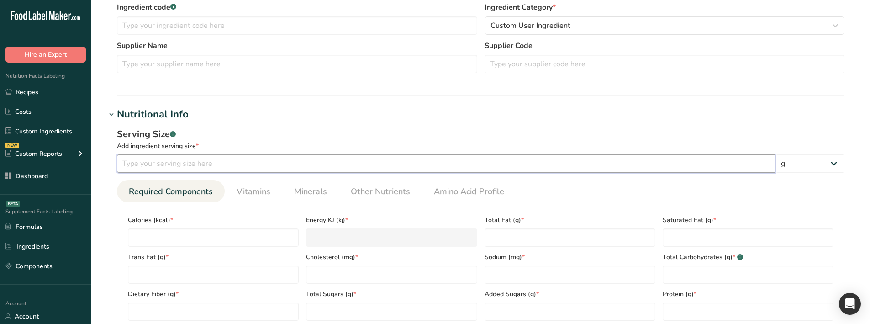
click at [185, 166] on input "number" at bounding box center [446, 163] width 659 height 18
type input "100"
click at [815, 159] on select "g ppm ug kg mg mcg lb oz quarter cup half cup l ml fl oz tbsp tsp cup qt gallon" at bounding box center [810, 163] width 69 height 18
select select "28"
click at [776, 154] on select "g ppm ug kg mg mcg lb oz quarter cup half cup l ml fl oz tbsp tsp cup qt gallon" at bounding box center [810, 163] width 69 height 18
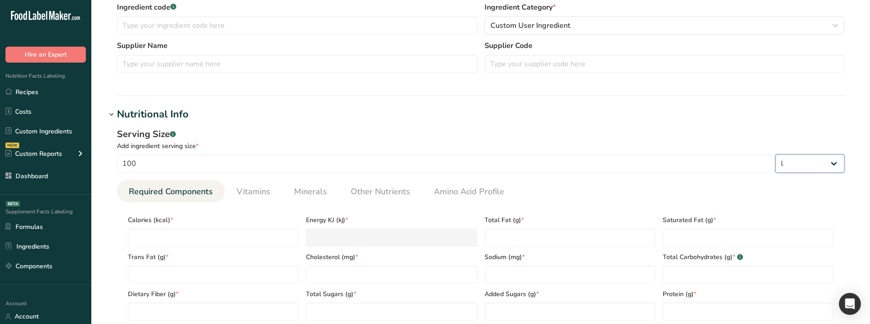
select select "29"
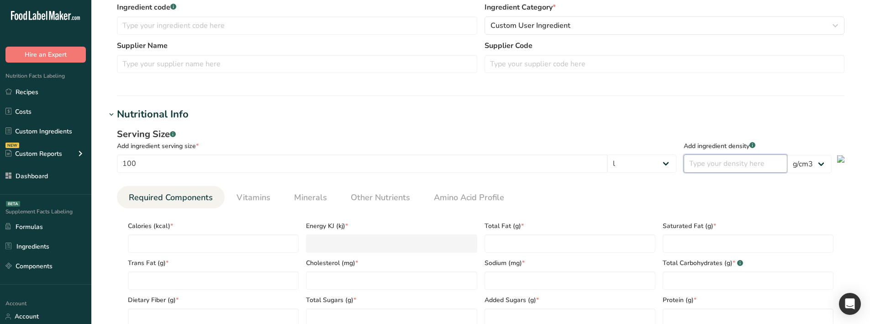
click at [720, 165] on input "number" at bounding box center [736, 163] width 104 height 18
type input "15"
click at [798, 160] on select "lb/ft3 g/cm3" at bounding box center [810, 164] width 44 height 18
select select "30"
click at [788, 155] on select "lb/ft3 g/cm3" at bounding box center [810, 164] width 44 height 18
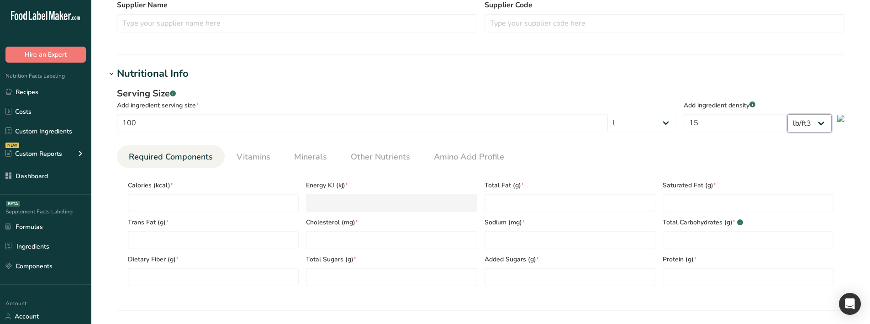
scroll to position [274, 0]
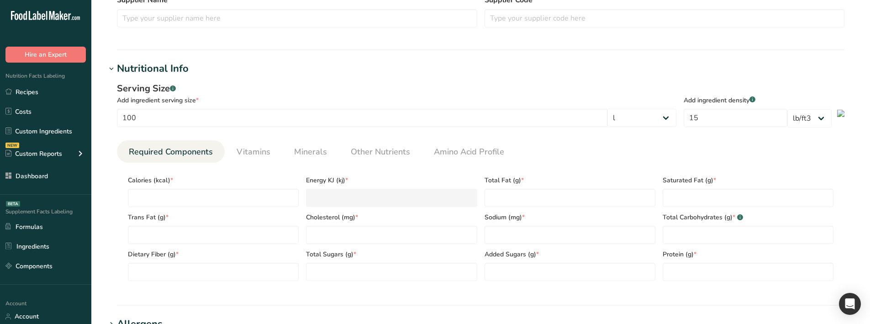
click at [247, 207] on div "Trans Fat (g) *" at bounding box center [213, 225] width 178 height 37
click at [239, 203] on input "number" at bounding box center [213, 198] width 171 height 18
type input "3"
type KJ "12.6"
type input "3"
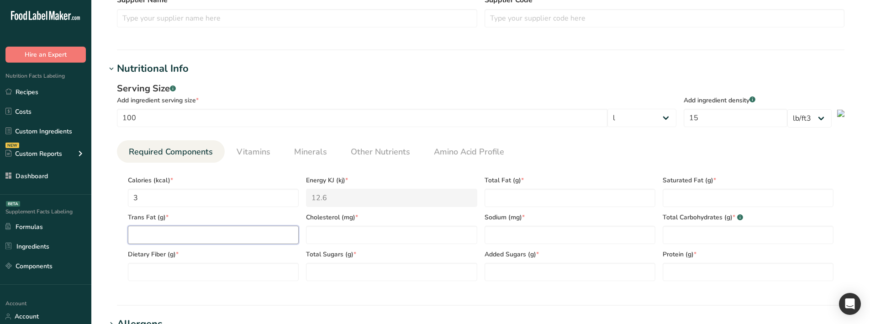
click at [235, 212] on Fat "number" at bounding box center [213, 235] width 171 height 18
type Fat "3"
drag, startPoint x: 227, startPoint y: 271, endPoint x: 306, endPoint y: 270, distance: 79.0
click at [227, 212] on Fiber "number" at bounding box center [213, 272] width 171 height 18
type Fiber "3"
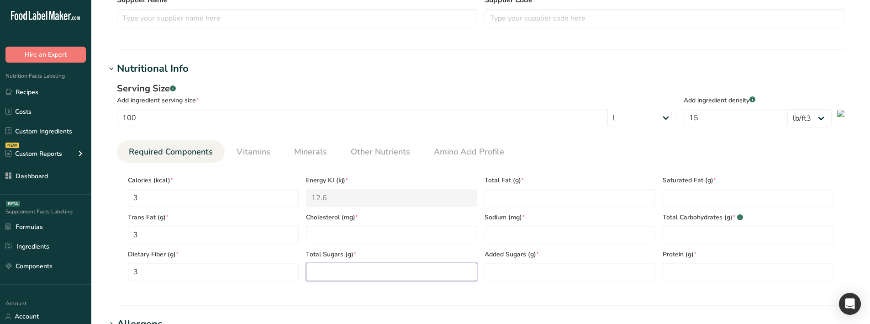
click at [342, 212] on Sugars "number" at bounding box center [391, 272] width 171 height 18
type Sugars "3"
click at [355, 212] on input "number" at bounding box center [391, 235] width 171 height 18
type input "3"
click at [547, 212] on input "number" at bounding box center [570, 235] width 171 height 18
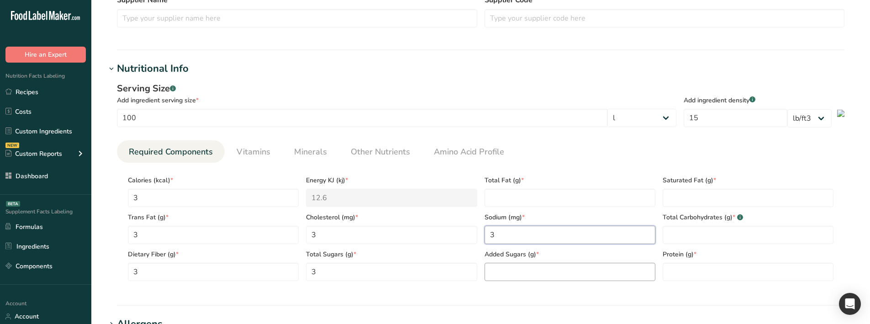
type input "3"
click at [535, 212] on Sugars "number" at bounding box center [570, 272] width 171 height 18
type Sugars "3"
click at [520, 203] on Fat "number" at bounding box center [570, 198] width 171 height 18
type Fat "3"
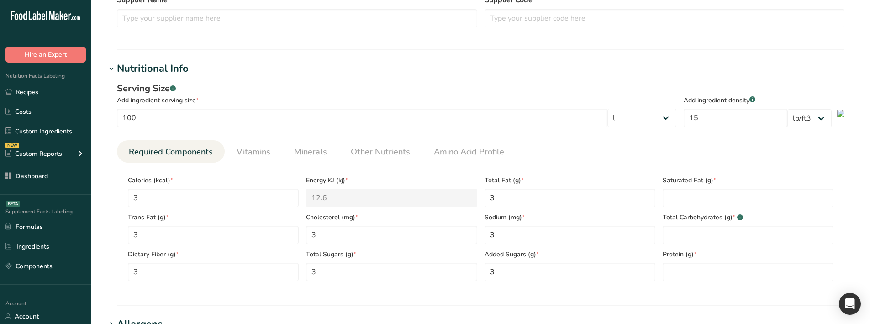
click at [695, 207] on div "Total Carbohydrates (g) * .a-a{fill:#347362;}.b-a{fill:#fff;}" at bounding box center [748, 225] width 178 height 37
click at [701, 196] on Fat "number" at bounding box center [748, 198] width 171 height 18
type Fat "3"
click at [698, 212] on Carbohydrates "number" at bounding box center [748, 235] width 171 height 18
type Carbohydrates "3"
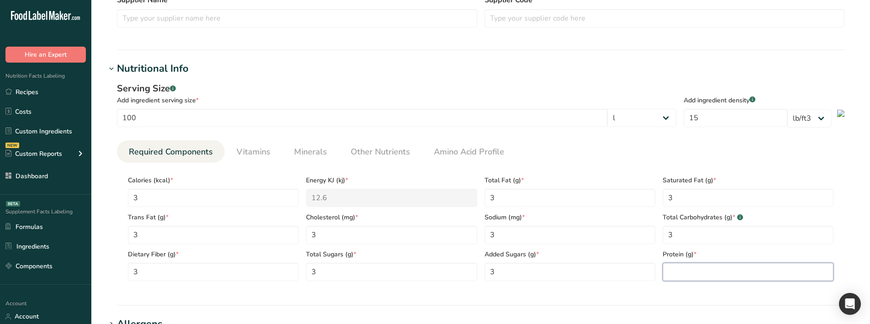
click at [710, 212] on input "number" at bounding box center [748, 272] width 171 height 18
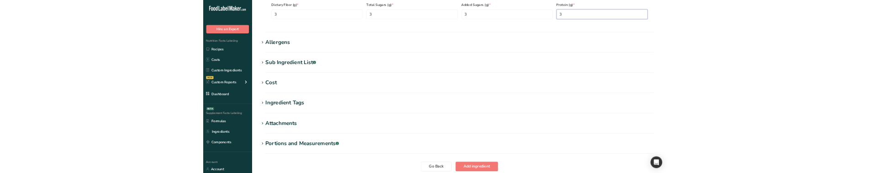
scroll to position [594, 0]
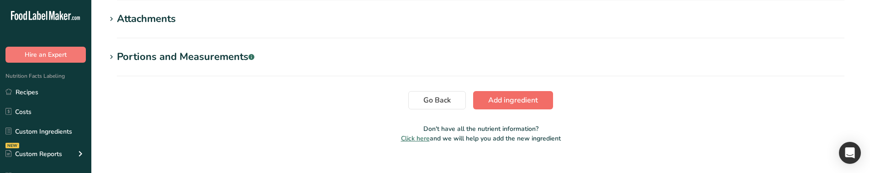
type input "3"
click at [496, 98] on span "Add ingredient" at bounding box center [513, 100] width 50 height 11
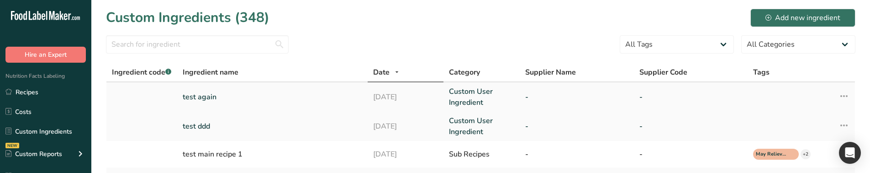
click at [842, 90] on icon at bounding box center [844, 96] width 11 height 16
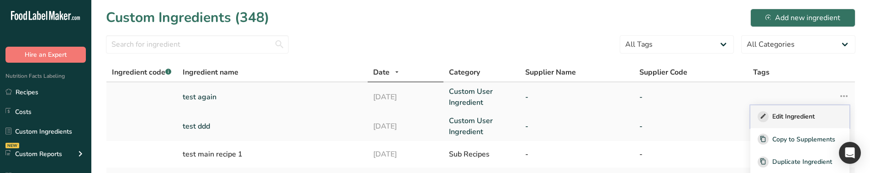
click at [796, 115] on span "Edit Ingredient" at bounding box center [794, 116] width 42 height 10
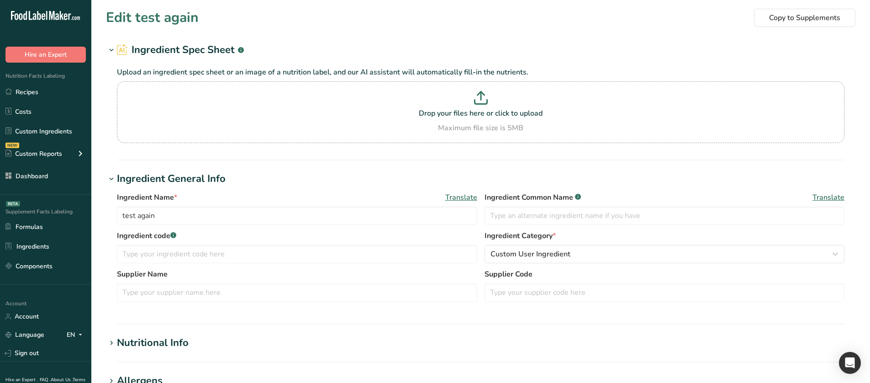
select select "29"
type input "12.5"
type KJ "52.4"
type Fat "12.5"
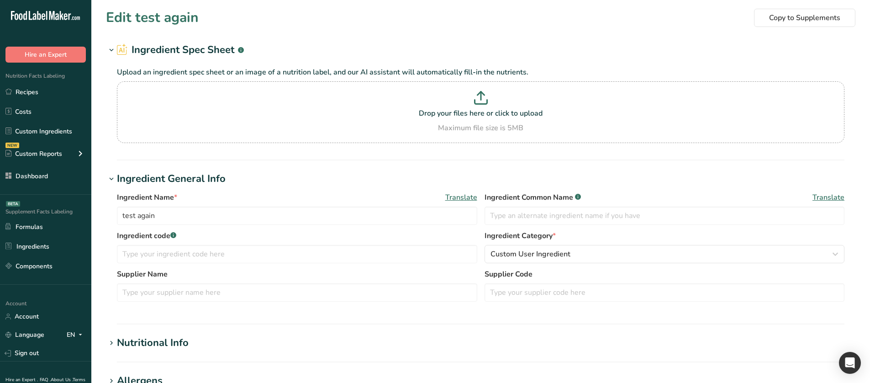
type Fat "12.5"
type input "12.5"
type Carbohydrates "12.5"
type Fiber "12.5"
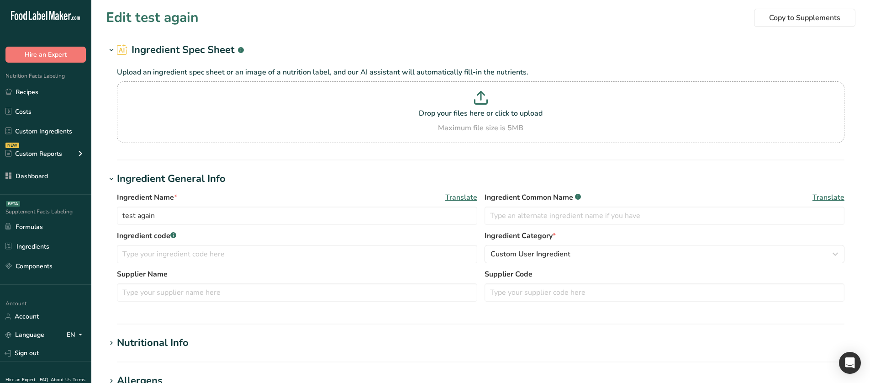
type Sugars "12.5"
type input "12.5"
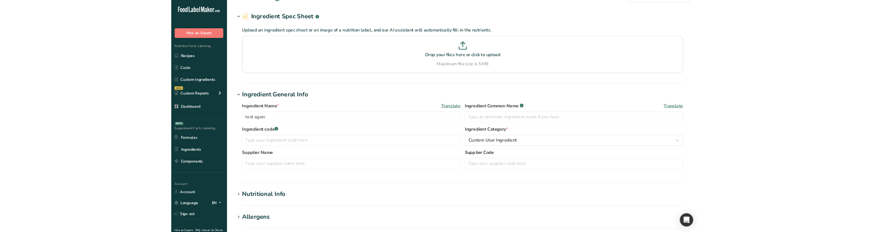
scroll to position [183, 0]
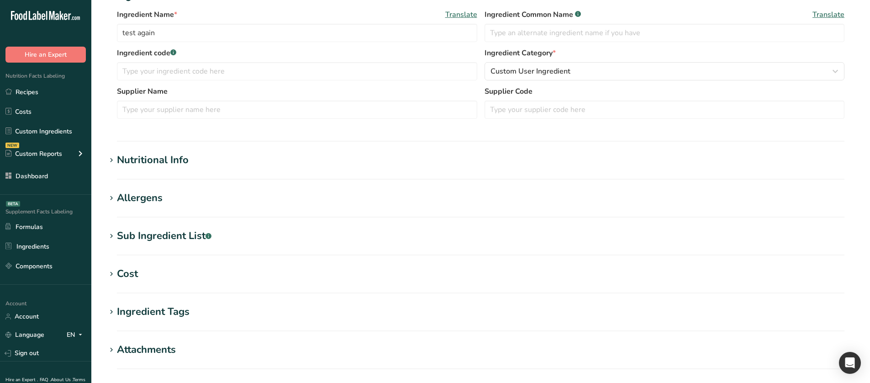
click at [186, 162] on div "Nutritional Info" at bounding box center [153, 160] width 72 height 15
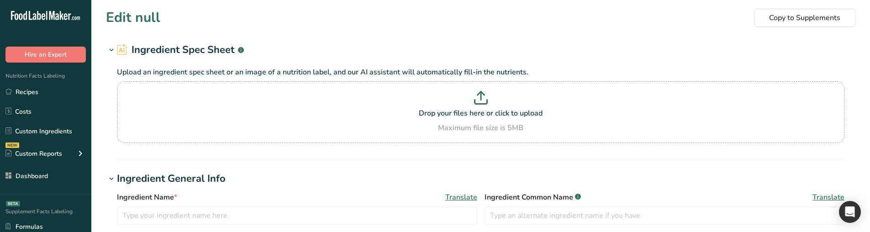
type input "test again"
type input "100"
select select "28"
select select "29"
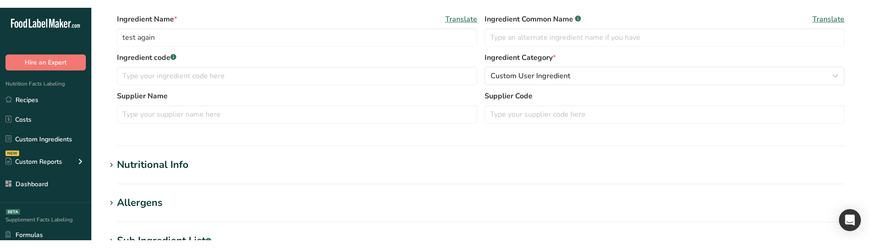
scroll to position [274, 0]
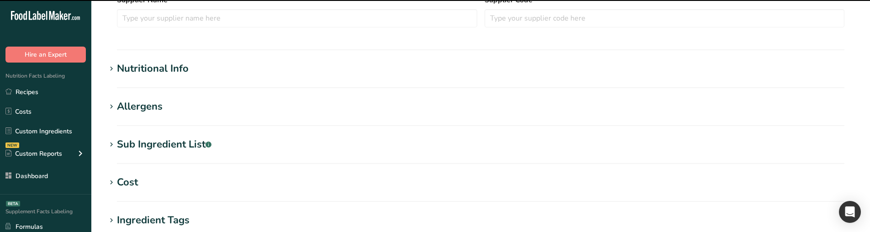
click at [150, 76] on div "Nutritional Info" at bounding box center [153, 68] width 72 height 15
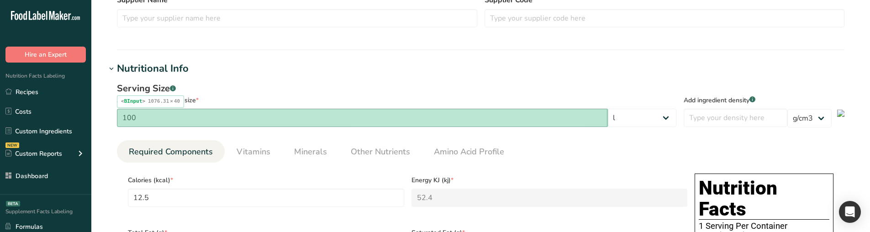
click at [484, 125] on input "100" at bounding box center [362, 118] width 491 height 18
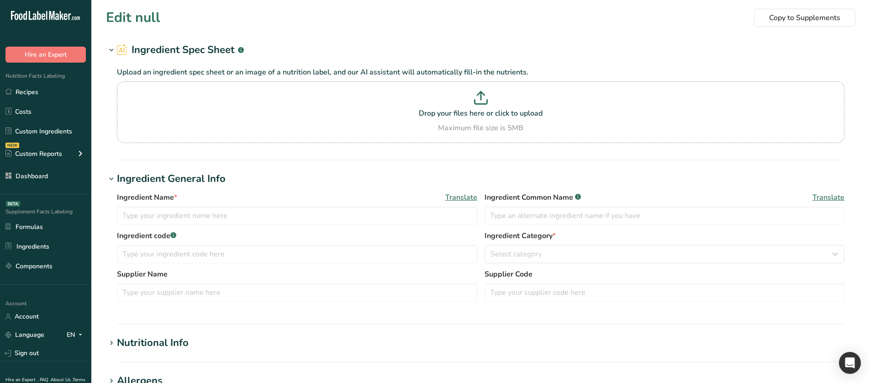
scroll to position [183, 0]
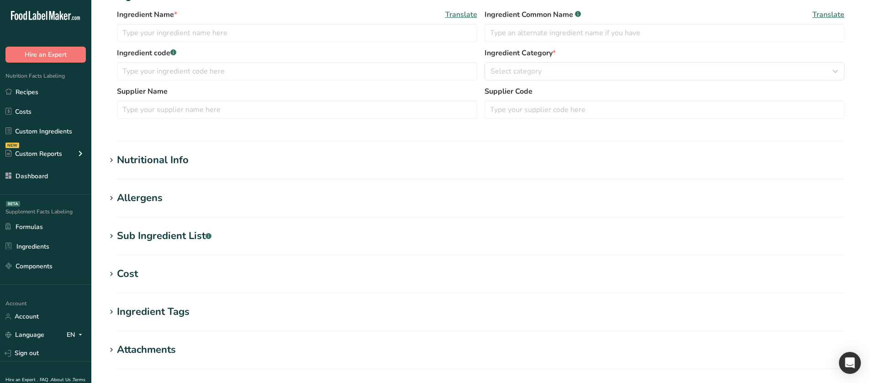
type input "test again"
type input "100"
select select "28"
click at [109, 155] on icon at bounding box center [111, 160] width 8 height 13
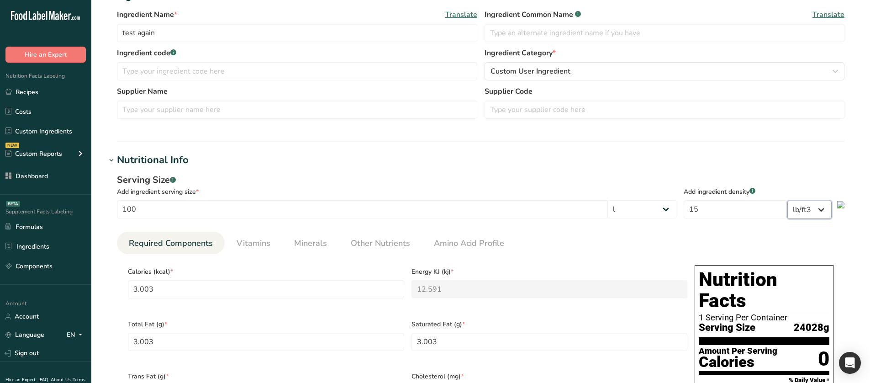
click at [792, 201] on select "lb/ft3 g/cm3" at bounding box center [810, 210] width 44 height 18
select select "29"
click at [788, 201] on select "lb/ft3 g/cm3" at bounding box center [810, 210] width 44 height 18
type input "187.5"
type KJ "786"
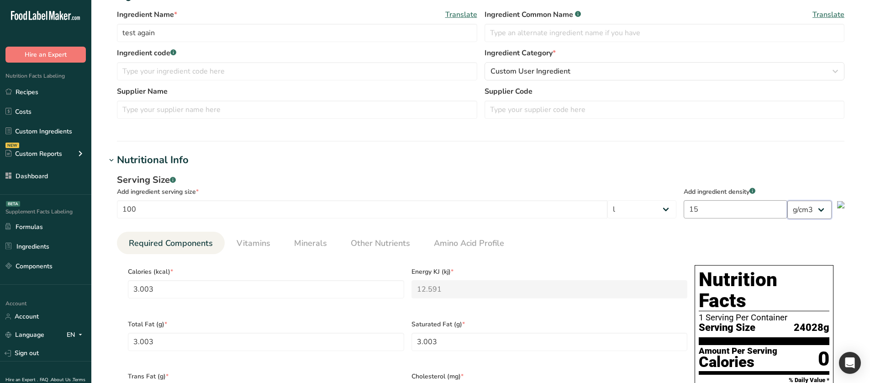
type Fat "187.5"
type input "187.5"
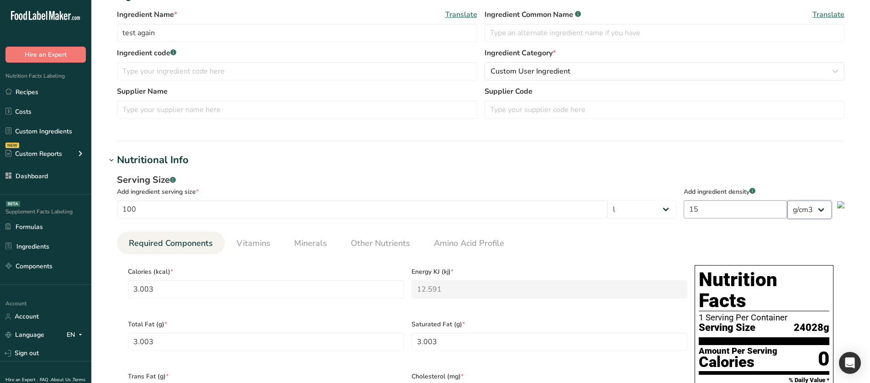
type Carbohydrates "187.5"
type Fiber "187.5"
type Sugars "187.5"
type input "187.5"
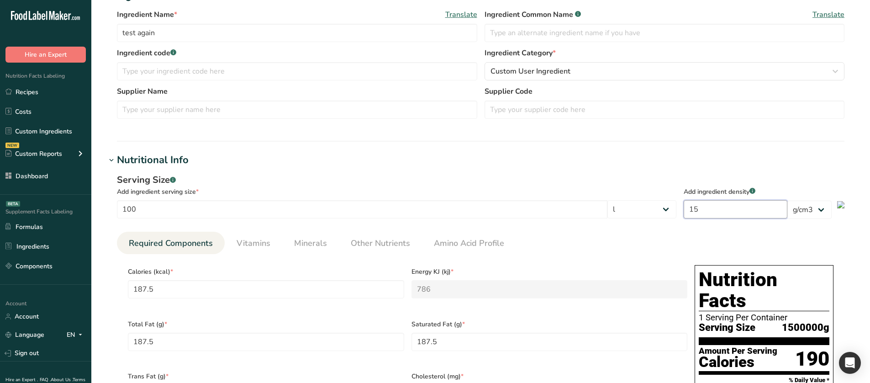
click at [734, 211] on input "15" at bounding box center [736, 209] width 104 height 18
type input "152"
type input "1900"
type KJ "7964.8"
type Fat "1900"
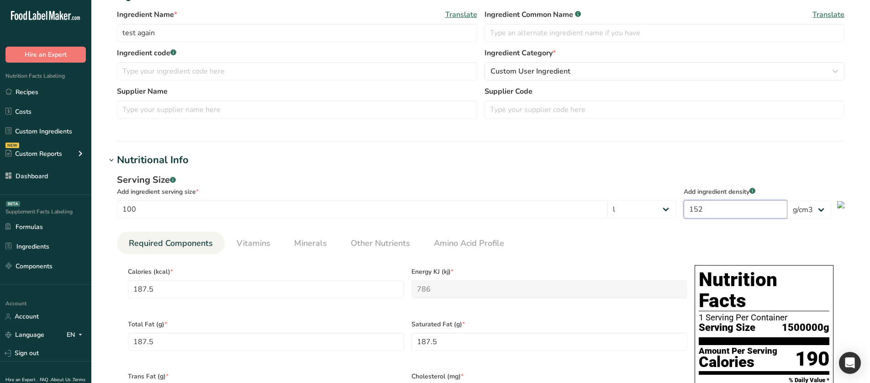
type Fat "1900"
type input "1900"
type Carbohydrates "1900"
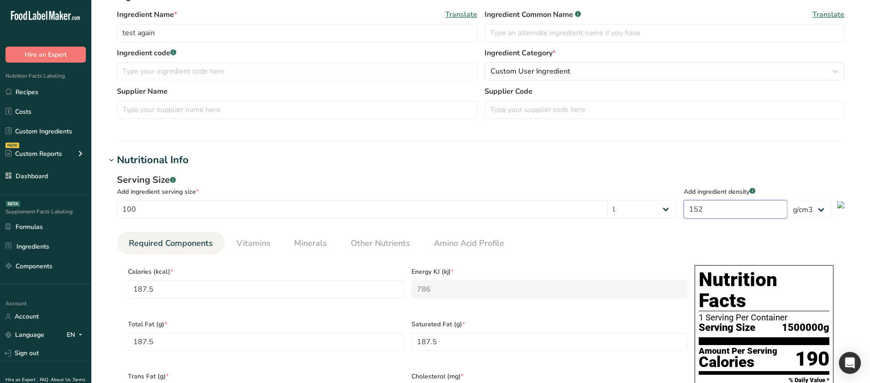
type Fiber "1900"
type Sugars "1900"
type input "1900"
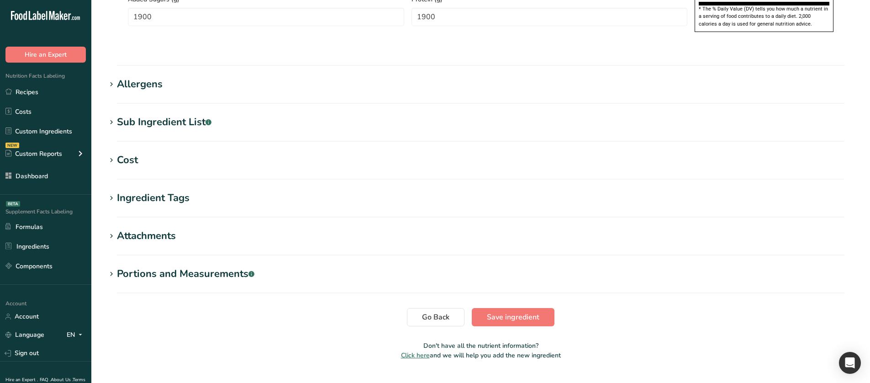
scroll to position [718, 0]
type input "152"
click at [505, 254] on span "Save ingredient" at bounding box center [513, 316] width 53 height 11
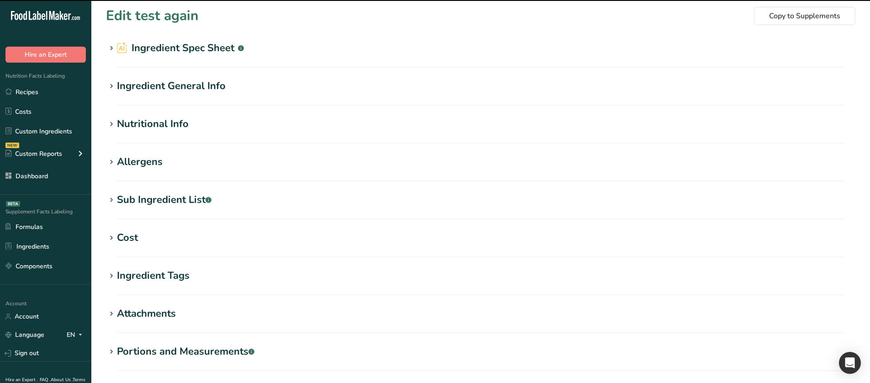
scroll to position [0, 0]
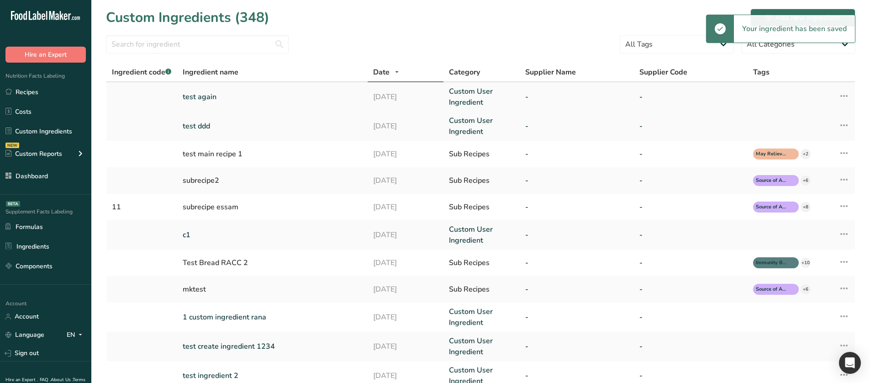
click at [848, 95] on icon at bounding box center [844, 96] width 11 height 16
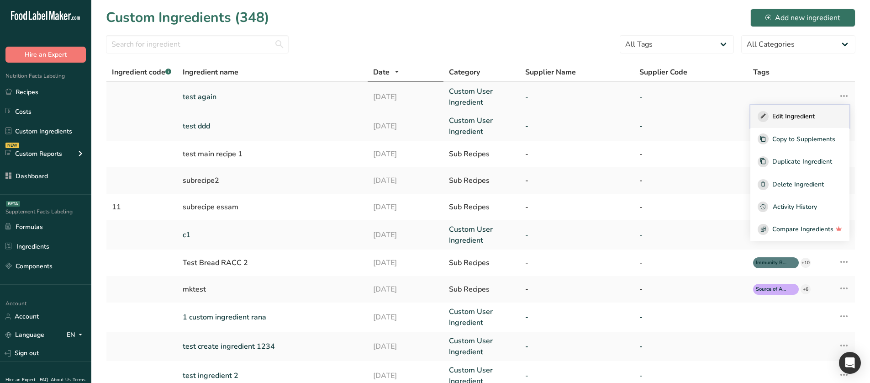
click at [814, 122] on div "Edit Ingredient" at bounding box center [800, 116] width 85 height 11
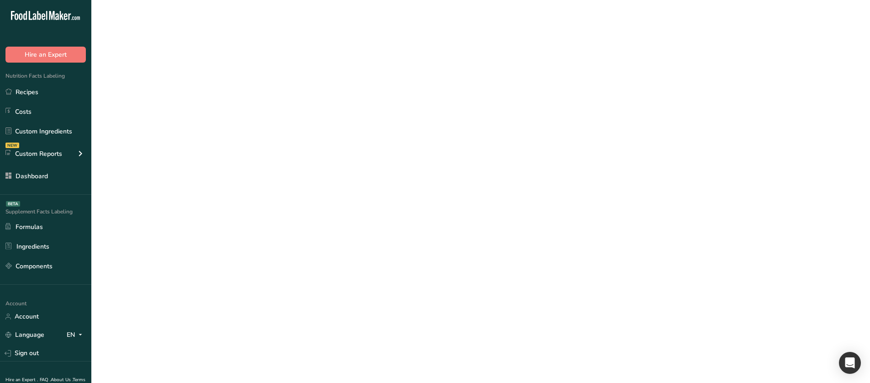
select select "28"
select select "29"
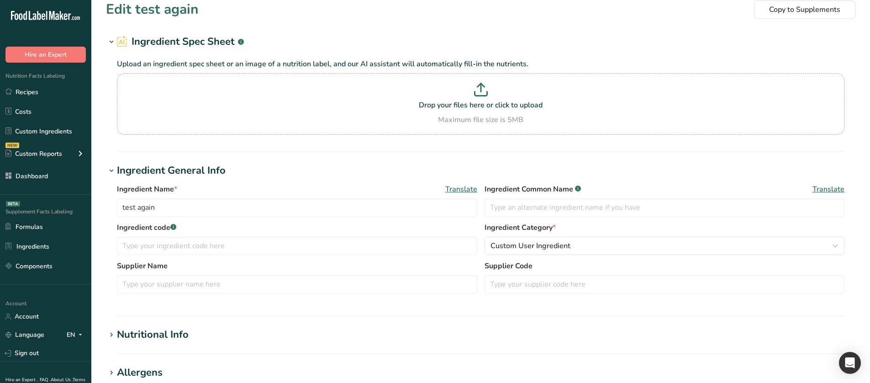
type input "1900"
type KJ "7964.8"
type Fat "1900"
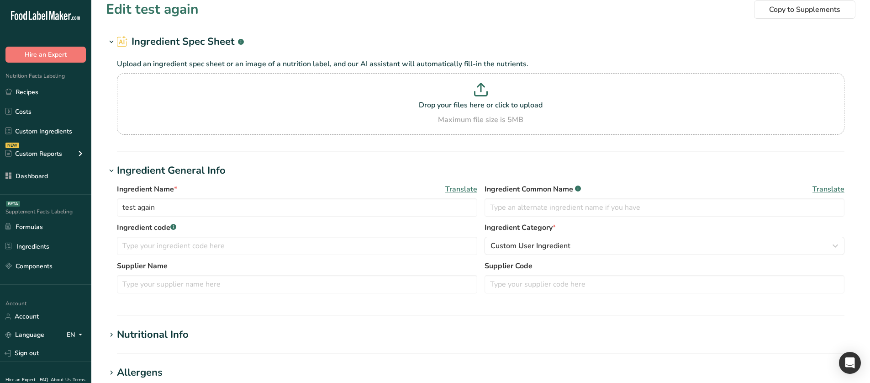
type input "1900"
type Carbohydrates "1900"
type Fiber "1900"
type Sugars "1900"
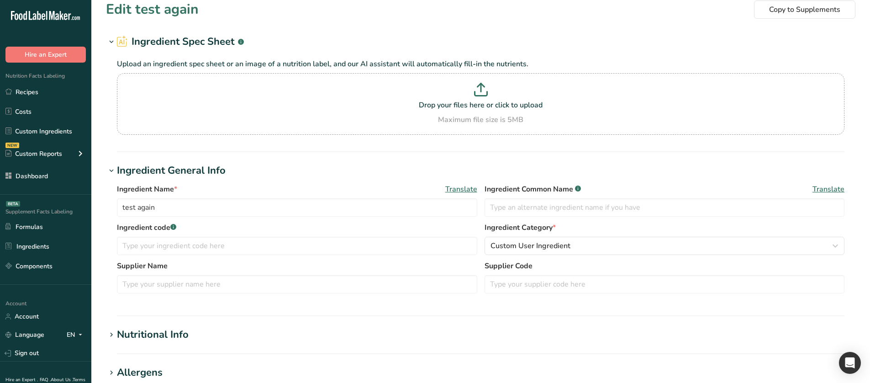
type Sugars "1900"
type input "1900"
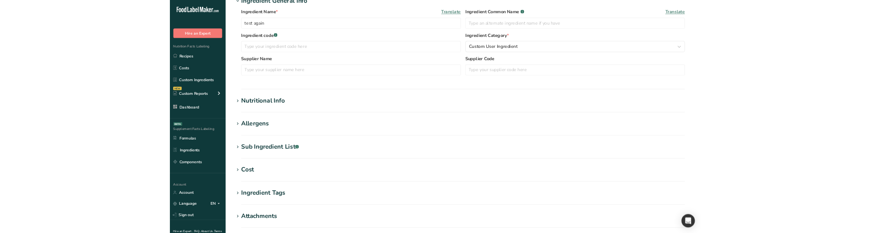
scroll to position [178, 0]
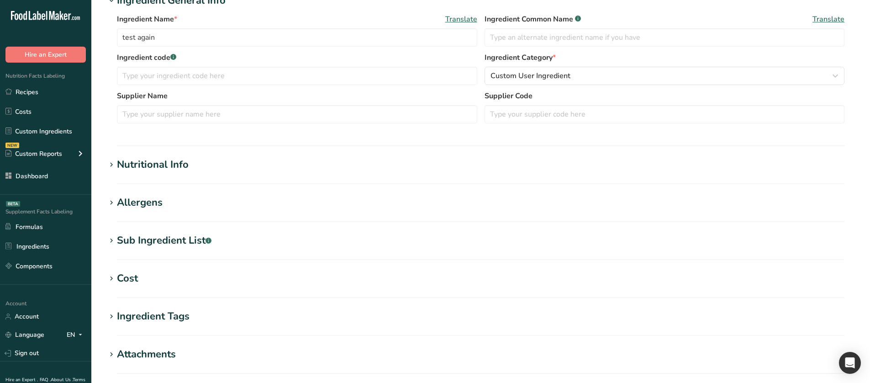
click at [159, 166] on div "Nutritional Info" at bounding box center [153, 164] width 72 height 15
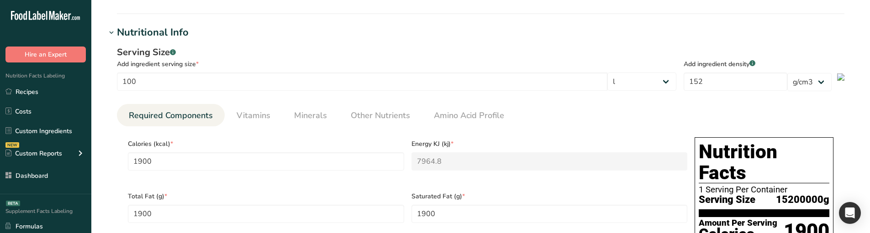
scroll to position [315, 0]
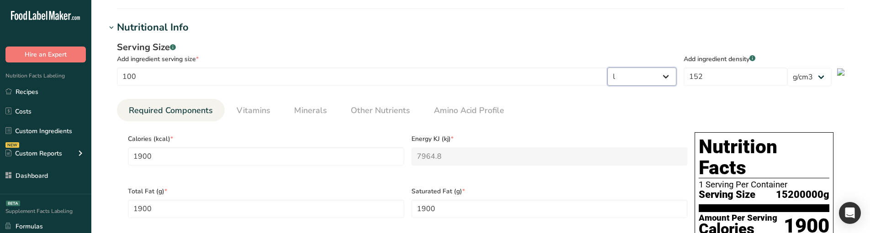
drag, startPoint x: 641, startPoint y: 79, endPoint x: 646, endPoint y: 81, distance: 5.1
click at [641, 79] on select "g ppm ug kg mg mcg lb oz quarter cup half cup l ml fl oz tbsp tsp cup qt gallon" at bounding box center [642, 77] width 69 height 18
select select "22"
click at [609, 68] on select "g ppm ug kg mg mcg lb oz quarter cup half cup l ml fl oz tbsp tsp cup qt gallon" at bounding box center [642, 77] width 69 height 18
type input "224.7586"
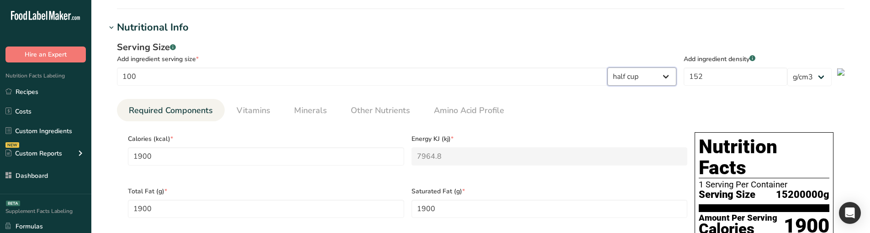
type KJ "942.1881"
type Fat "224.7586"
type input "224.7586"
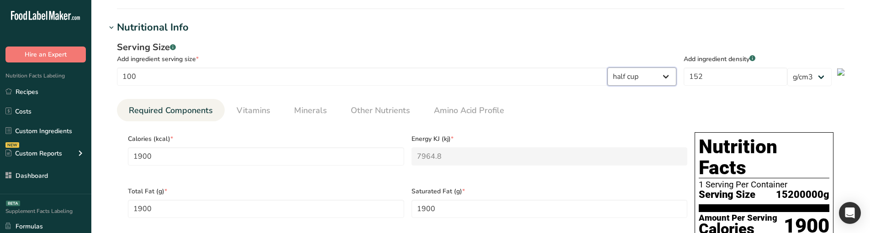
type input "224.7586"
type Carbohydrates "224.7586"
type Fiber "224.7586"
type Sugars "224.7586"
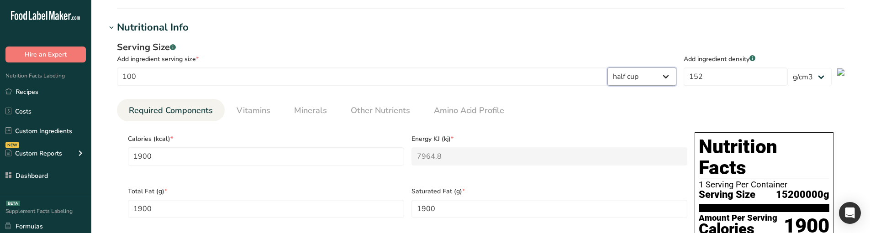
type input "224.7586"
click at [625, 80] on select "g ppm ug kg mg mcg lb oz quarter cup half cup l ml fl oz tbsp tsp cup qt gallon" at bounding box center [642, 77] width 69 height 18
select select "28"
click at [609, 68] on select "g ppm ug kg mg mcg lb oz quarter cup half cup l ml fl oz tbsp tsp cup qt gallon" at bounding box center [642, 77] width 69 height 18
type input "1900"
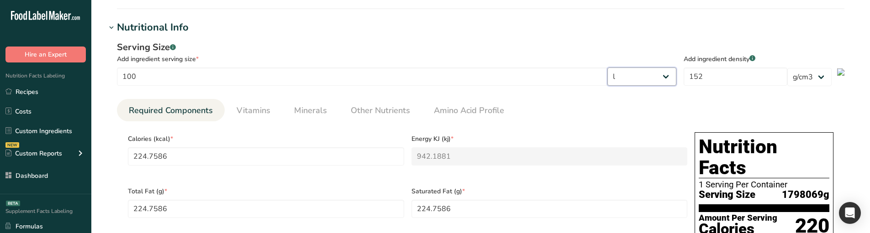
type KJ "7964.8"
type Fat "1900"
type input "1900"
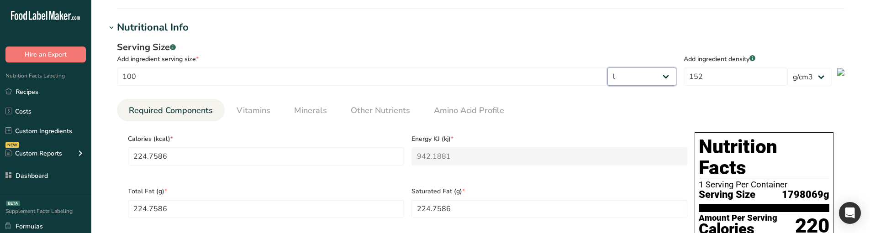
type input "1900"
type Carbohydrates "1900"
type Fiber "1900"
type Sugars "1900"
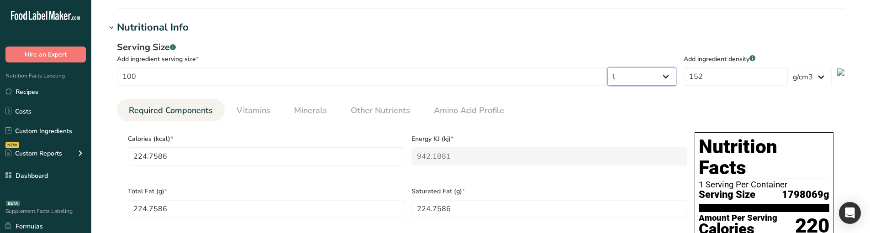
type input "1900"
click at [803, 81] on select "lb/ft3 g/cm3" at bounding box center [810, 77] width 44 height 18
select select "30"
click at [788, 68] on select "lb/ft3 g/cm3" at bounding box center [810, 77] width 44 height 18
type input "30.4352"
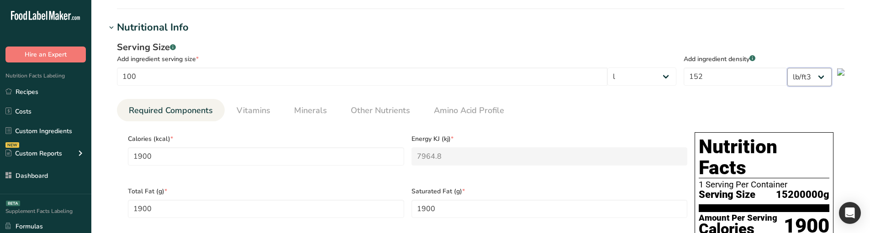
type KJ "127.5841"
type Fat "30.4352"
type input "30.4352"
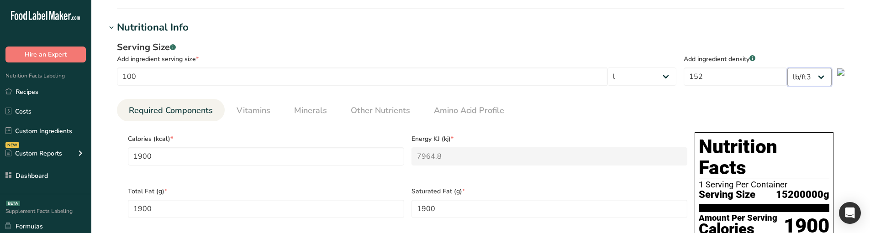
type input "30.4352"
type Carbohydrates "30.4352"
type Fiber "30.4352"
type Sugars "30.4352"
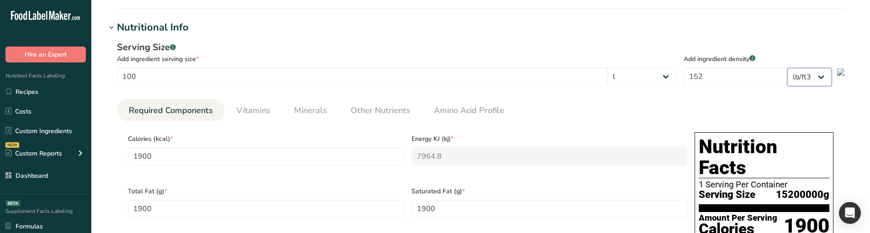
type input "30.4352"
click at [805, 66] on div "lb/ft3 g/cm3" at bounding box center [810, 64] width 44 height 46
drag, startPoint x: 808, startPoint y: 74, endPoint x: 804, endPoint y: 85, distance: 11.7
click at [808, 74] on select "lb/ft3 g/cm3" at bounding box center [810, 77] width 44 height 18
select select "29"
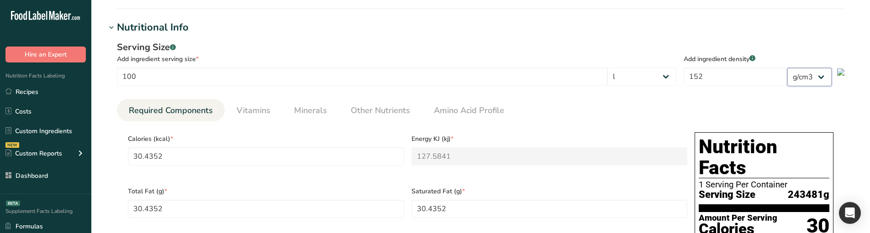
click at [788, 68] on select "lb/ft3 g/cm3" at bounding box center [810, 77] width 44 height 18
type input "1900"
type KJ "7964.8"
type Fat "1900"
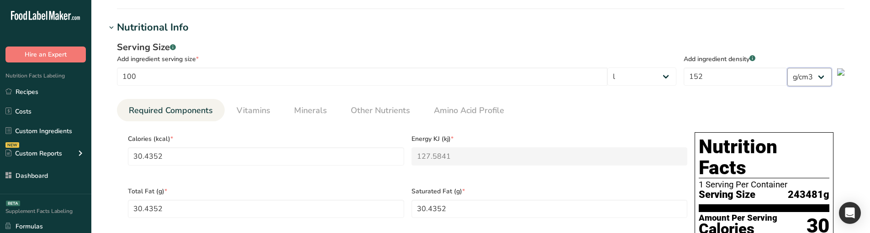
type Fat "1900"
type input "1900"
type Carbohydrates "1900"
type Fiber "1900"
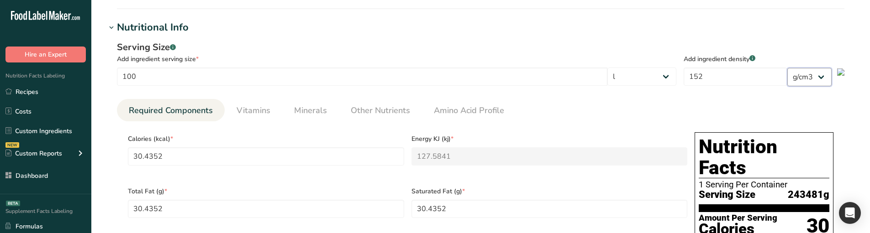
type Sugars "1900"
type input "1900"
click at [738, 77] on input "152" at bounding box center [736, 77] width 104 height 18
type input "1522"
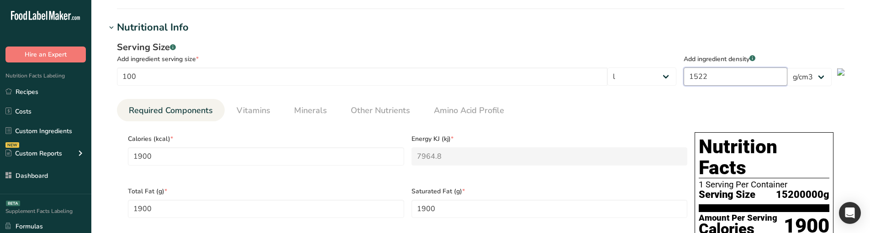
type input "19025"
type KJ "79752.8"
type Fat "19025"
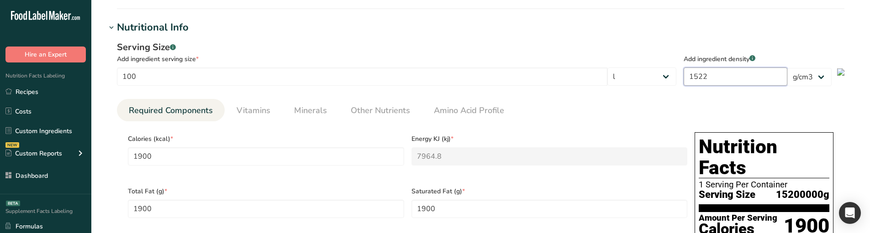
type input "19025"
type Carbohydrates "19025"
type Fiber "19025"
type Sugars "19025"
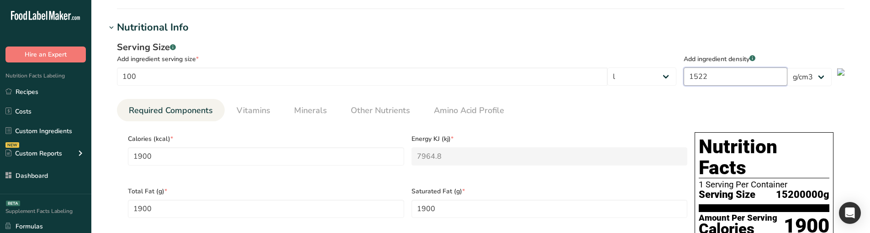
type Sugars "19025"
type input "19025"
drag, startPoint x: 738, startPoint y: 77, endPoint x: 679, endPoint y: 77, distance: 58.9
click at [679, 77] on section "Serving Size .a-a{fill:#347362;}.b-a{fill:#fff;} Add ingredient serving size * …" at bounding box center [481, 66] width 728 height 51
type input "4"
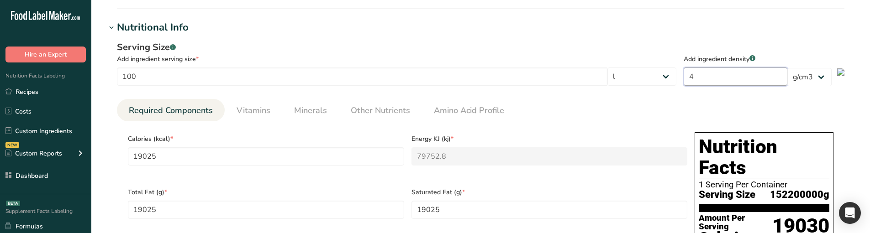
type input "50"
type KJ "209.6"
type Fat "50"
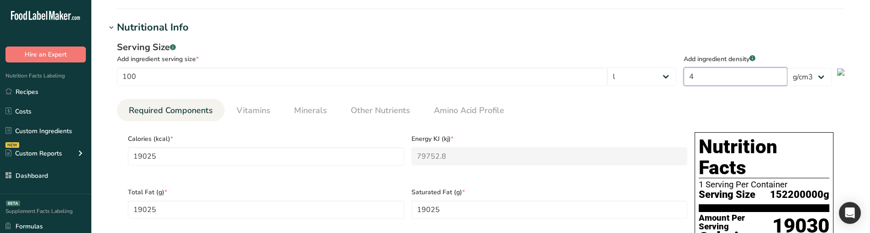
type input "50"
type Carbohydrates "50"
type Fiber "50"
type Sugars "50"
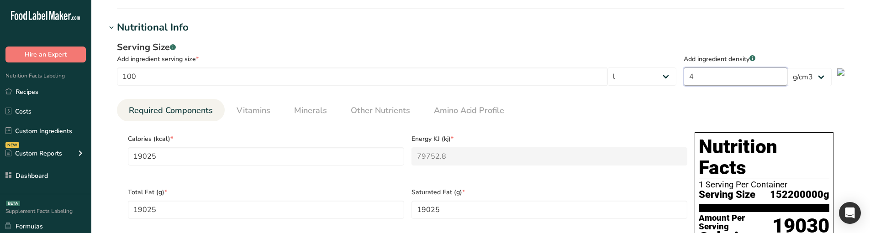
type Sugars "50"
type input "50"
type input "44"
type input "550"
type KJ "2305.6"
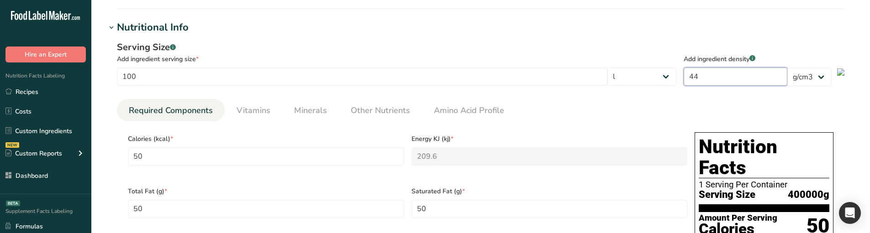
type Fat "550"
type input "550"
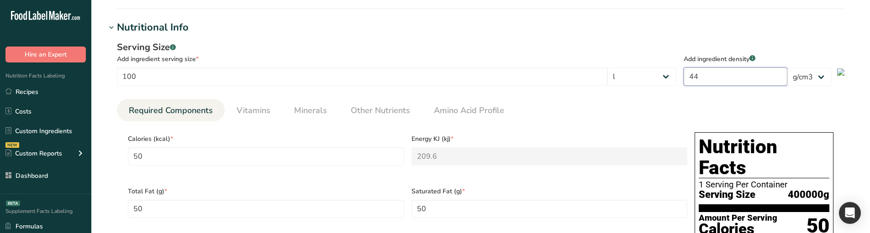
type Carbohydrates "550"
type Fiber "550"
type Sugars "550"
type input "550"
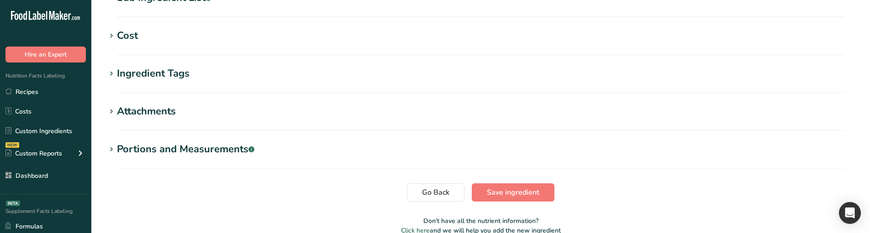
scroll to position [867, 0]
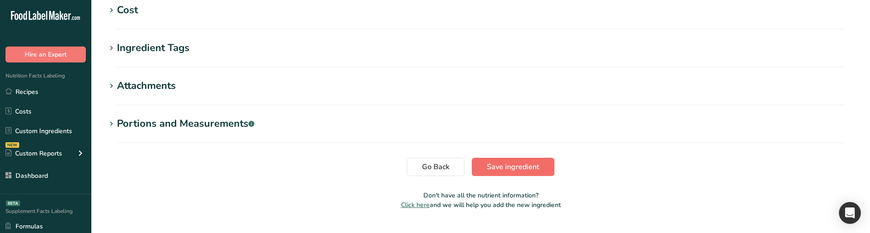
type input "44"
click at [545, 158] on button "Save ingredient" at bounding box center [513, 167] width 83 height 18
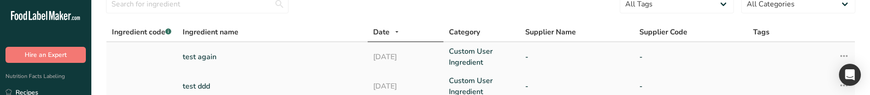
scroll to position [46, 0]
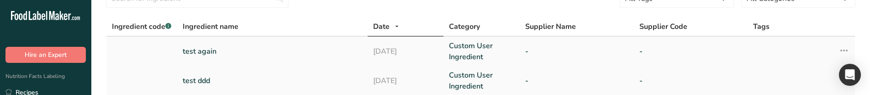
click at [847, 49] on icon at bounding box center [844, 50] width 11 height 16
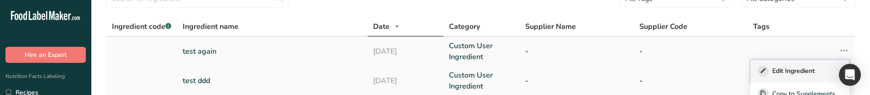
click at [804, 64] on button "Edit Ingredient" at bounding box center [800, 70] width 99 height 23
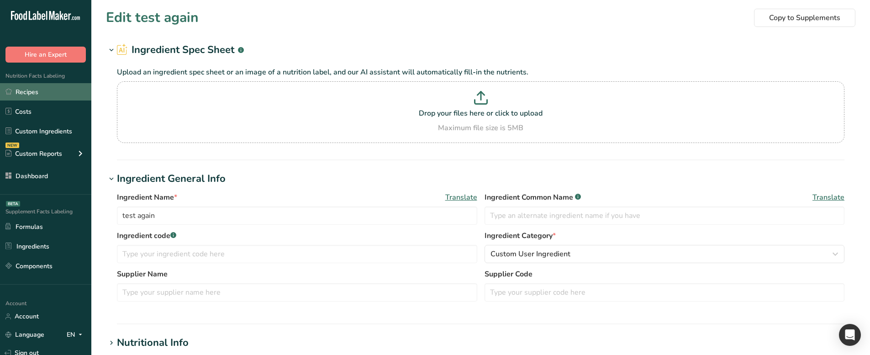
click at [67, 91] on link "Recipes" at bounding box center [45, 91] width 91 height 17
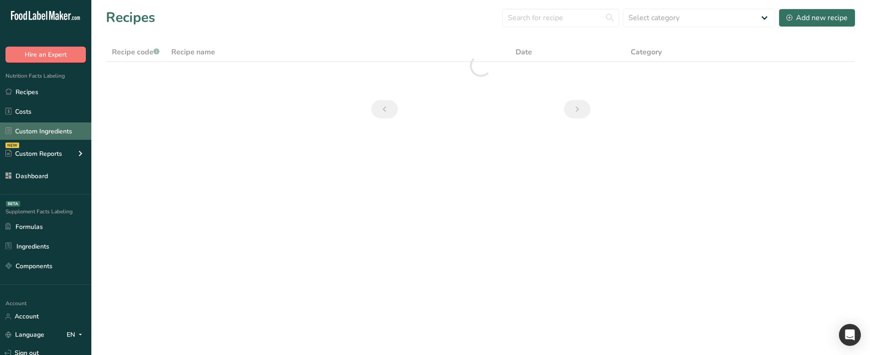
click at [51, 136] on link "Custom Ingredients" at bounding box center [45, 130] width 91 height 17
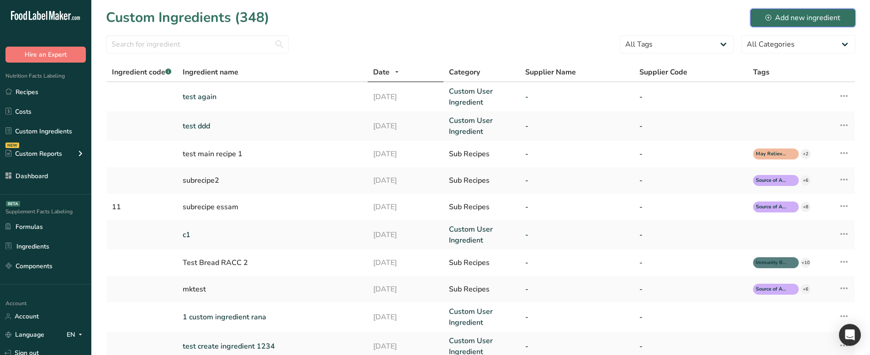
click at [789, 26] on button "Add new ingredient" at bounding box center [803, 18] width 105 height 18
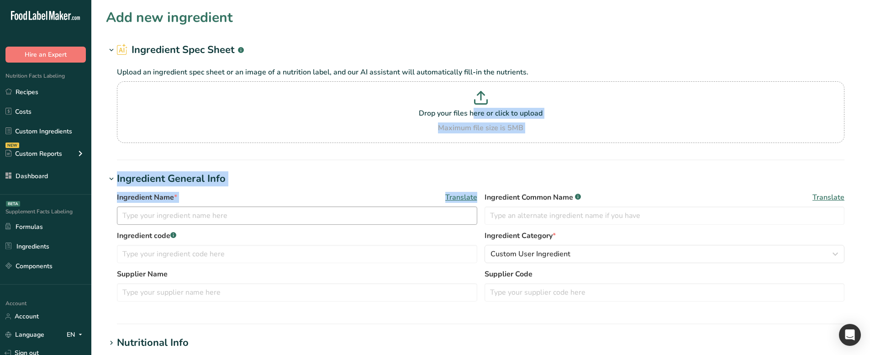
drag, startPoint x: 213, startPoint y: 95, endPoint x: 190, endPoint y: 214, distance: 121.5
click at [190, 214] on section "Add new ingredient Ingredient Spec Sheet .a-a{fill:#347362;}.b-a{fill:#fff;} Up…" at bounding box center [480, 335] width 779 height 671
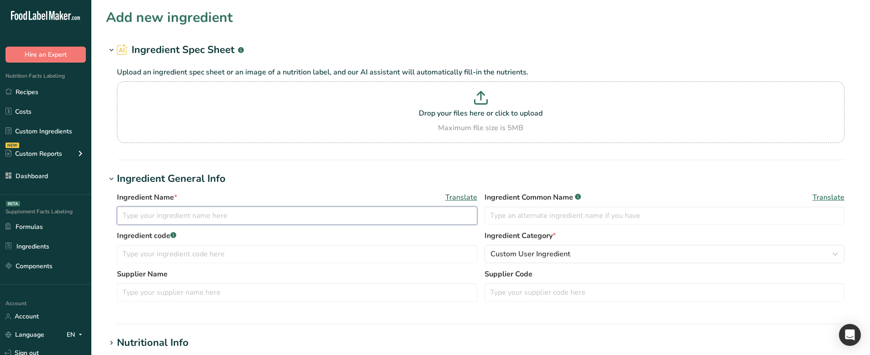
click at [191, 214] on input "text" at bounding box center [297, 216] width 360 height 18
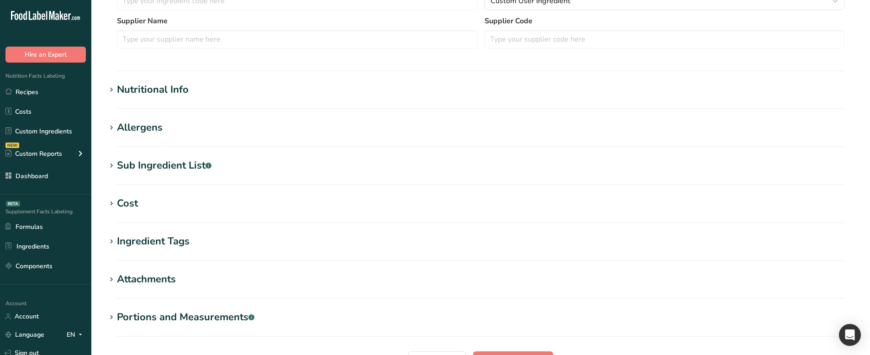
scroll to position [320, 0]
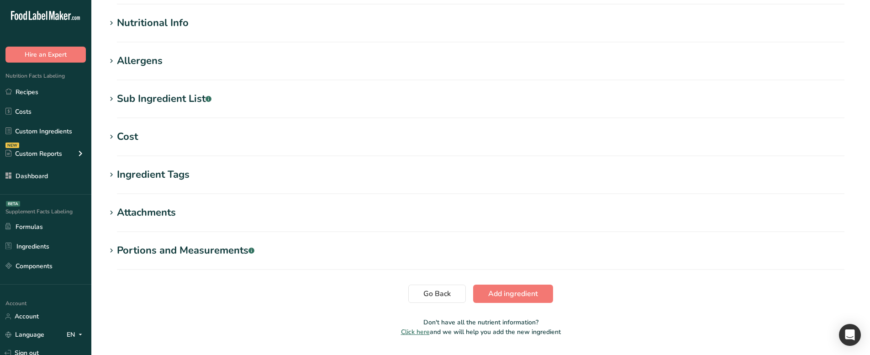
type input "ccc"
click at [117, 25] on span at bounding box center [111, 23] width 11 height 11
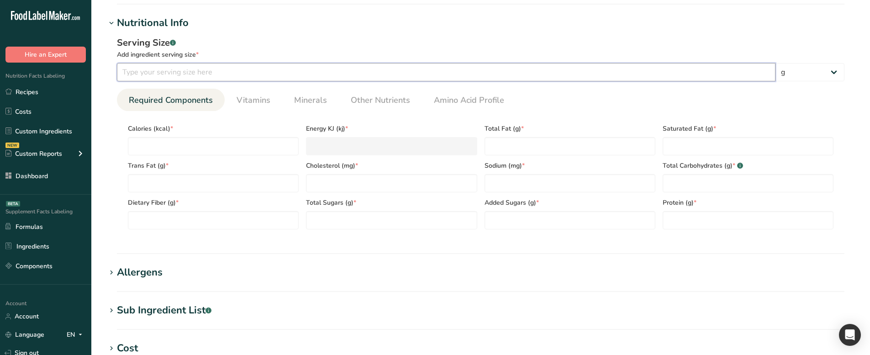
click at [268, 73] on input "number" at bounding box center [446, 72] width 659 height 18
type input "11"
click at [836, 75] on select "g ppm ug kg mg mcg lb oz quarter cup half cup l ml fl oz tbsp tsp cup qt gallon" at bounding box center [810, 72] width 69 height 18
select select "28"
click at [776, 63] on select "g ppm ug kg mg mcg lb oz quarter cup half cup l ml fl oz tbsp tsp cup qt gallon" at bounding box center [810, 72] width 69 height 18
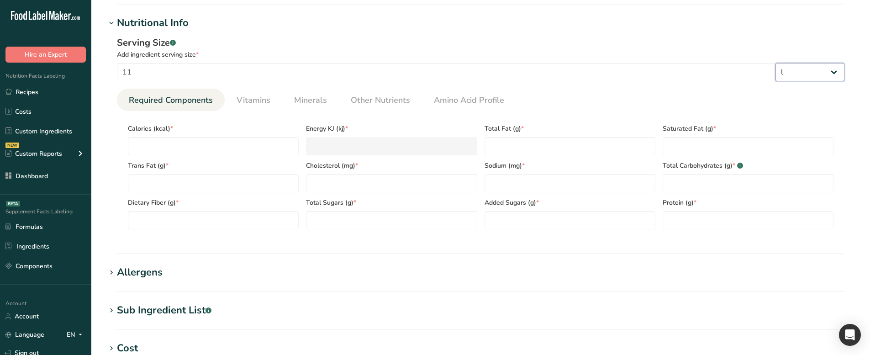
select select "29"
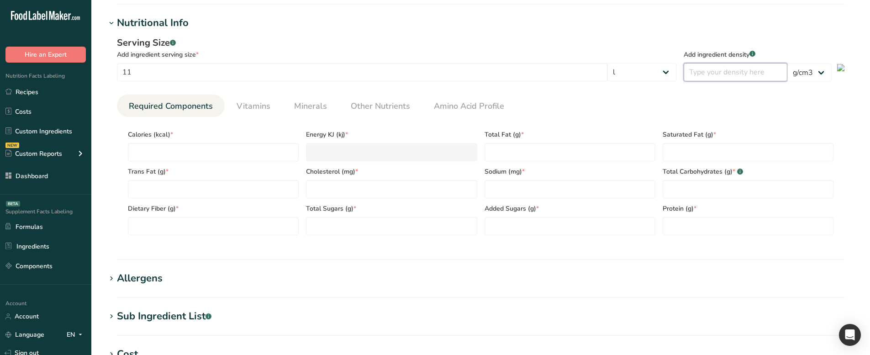
click at [757, 74] on input "number" at bounding box center [736, 72] width 104 height 18
type input "175"
drag, startPoint x: 811, startPoint y: 68, endPoint x: 810, endPoint y: 73, distance: 5.6
click at [811, 68] on select "lb/ft3 g/cm3" at bounding box center [810, 73] width 44 height 18
select select "30"
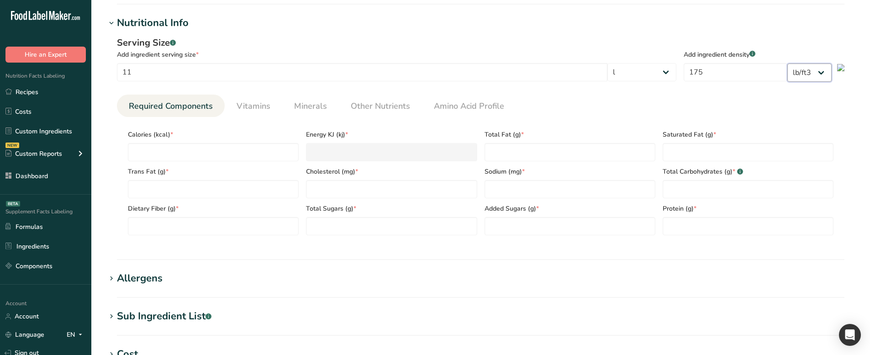
click at [788, 64] on select "lb/ft3 g/cm3" at bounding box center [810, 73] width 44 height 18
click at [271, 155] on input "number" at bounding box center [213, 152] width 171 height 18
type input "1"
type KJ "4.2"
type input "1"
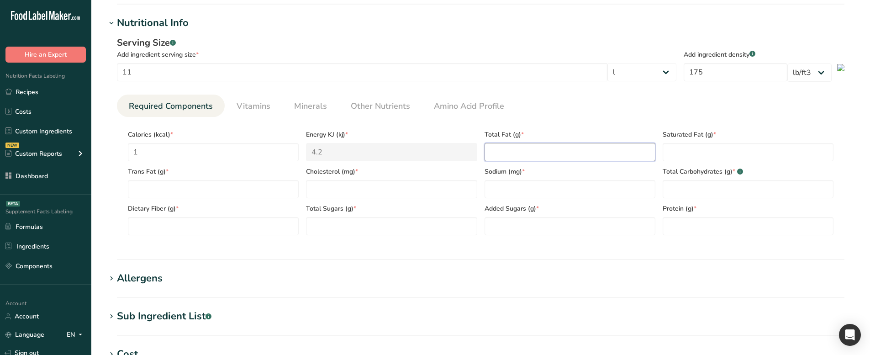
click at [535, 158] on Fat "number" at bounding box center [570, 152] width 171 height 18
type Fat "1"
click at [700, 148] on Fat "number" at bounding box center [748, 152] width 171 height 18
type Fat "1"
click at [708, 193] on Carbohydrates "number" at bounding box center [748, 189] width 171 height 18
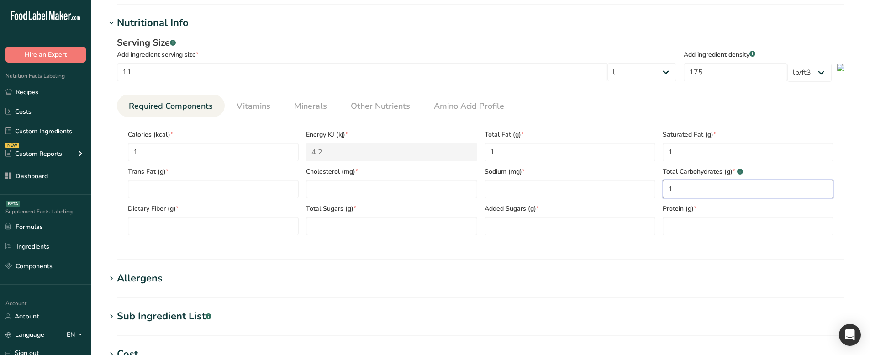
type Carbohydrates "1"
click at [612, 200] on div "Added Sugars (g) *" at bounding box center [570, 216] width 178 height 37
click at [592, 194] on input "number" at bounding box center [570, 189] width 171 height 18
type input "1"
drag, startPoint x: 297, startPoint y: 180, endPoint x: 336, endPoint y: 191, distance: 40.8
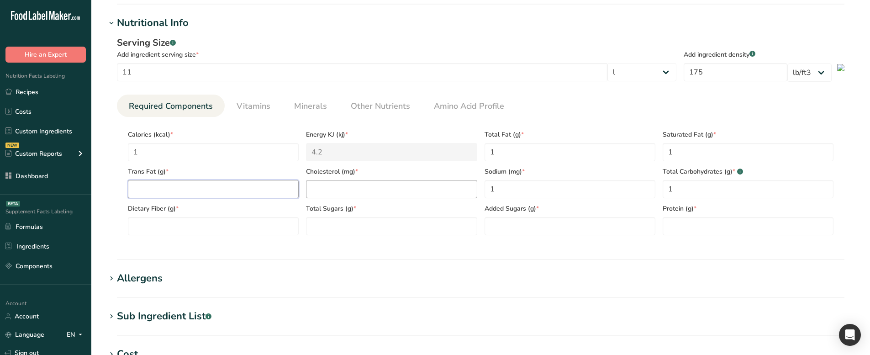
click at [301, 180] on div "Trans Fat (g) *" at bounding box center [213, 179] width 178 height 37
type Fat "1"
click at [336, 191] on input "number" at bounding box center [391, 189] width 171 height 18
type input "1"
click at [269, 229] on Fiber "number" at bounding box center [213, 226] width 171 height 18
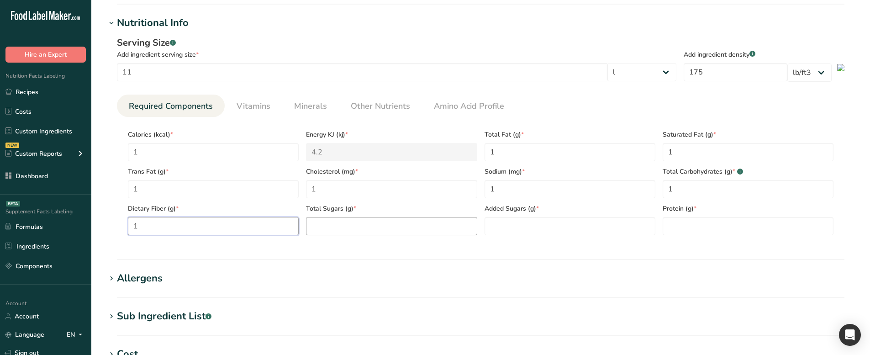
type Fiber "1"
drag, startPoint x: 368, startPoint y: 230, endPoint x: 487, endPoint y: 232, distance: 119.7
click at [368, 230] on Sugars "number" at bounding box center [391, 226] width 171 height 18
type Sugars "1"
click at [532, 226] on Sugars "number" at bounding box center [570, 226] width 171 height 18
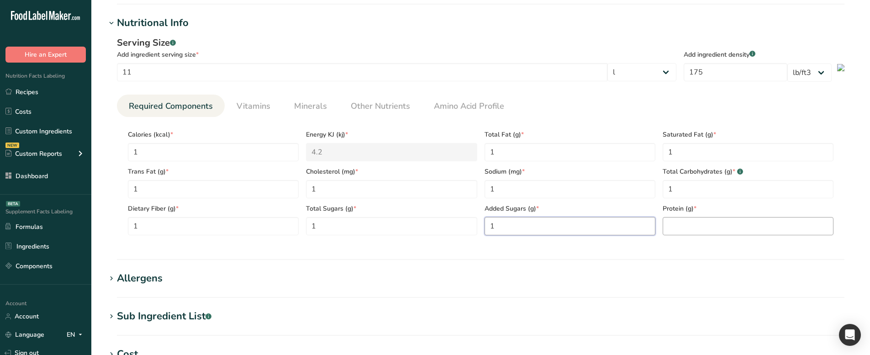
type Sugars "1"
click at [732, 232] on input "number" at bounding box center [748, 226] width 171 height 18
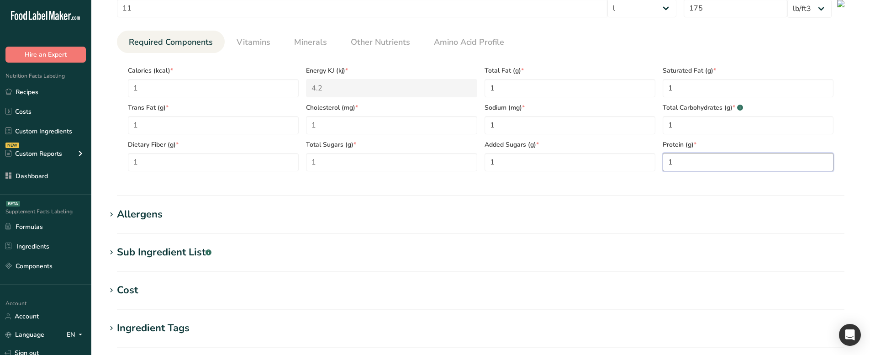
scroll to position [563, 0]
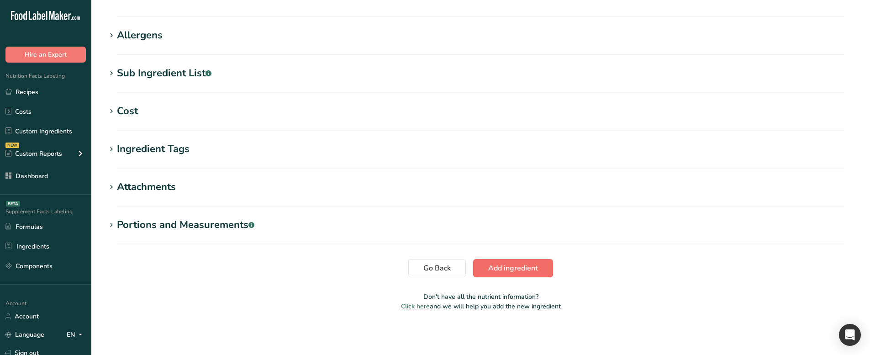
type input "1"
click at [516, 254] on span "Add ingredient" at bounding box center [513, 268] width 50 height 11
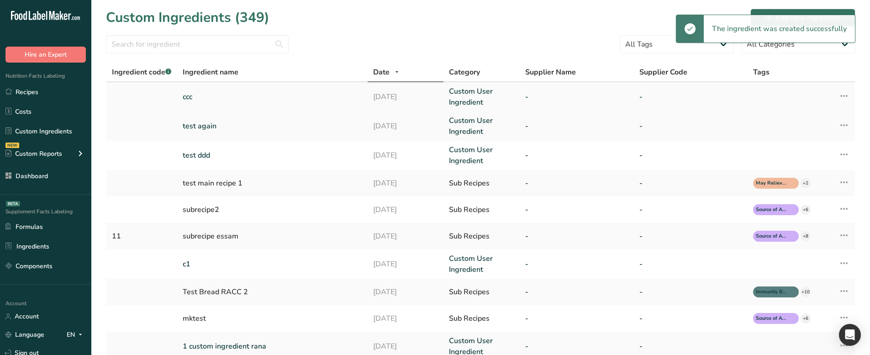
click at [837, 98] on div "Edit Ingredient Copy to Supplements Duplicate Ingredient Delete Ingredient Acti…" at bounding box center [836, 96] width 27 height 13
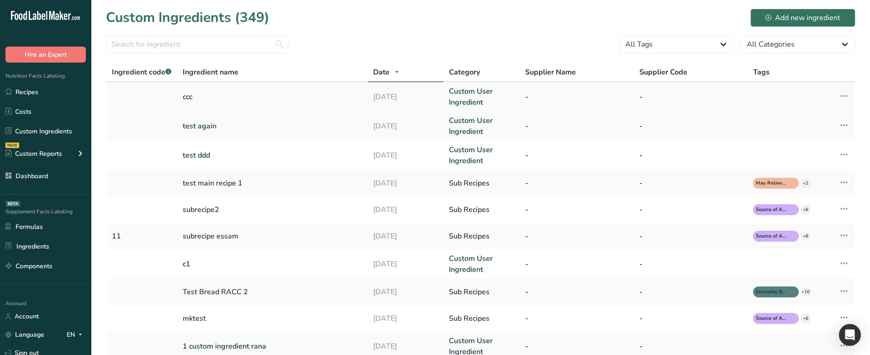
click at [842, 94] on icon at bounding box center [844, 96] width 11 height 16
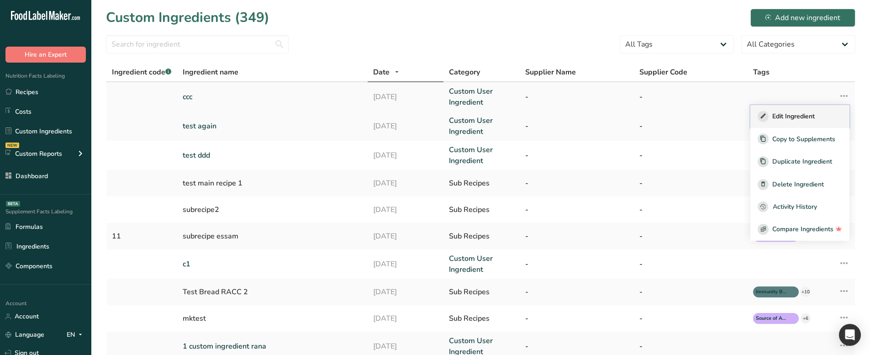
click at [810, 123] on button "Edit Ingredient" at bounding box center [800, 116] width 99 height 23
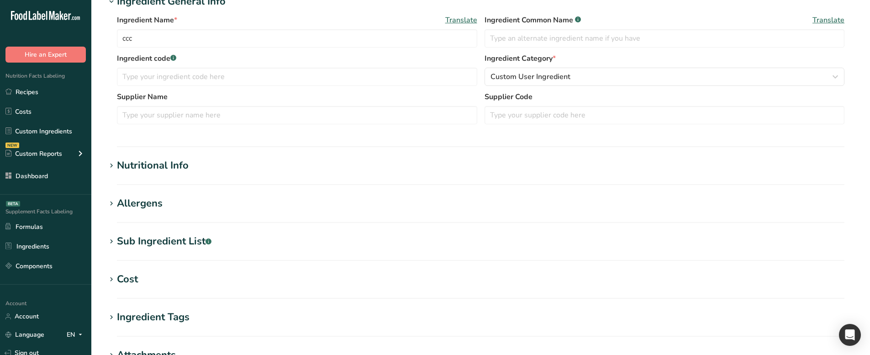
scroll to position [183, 0]
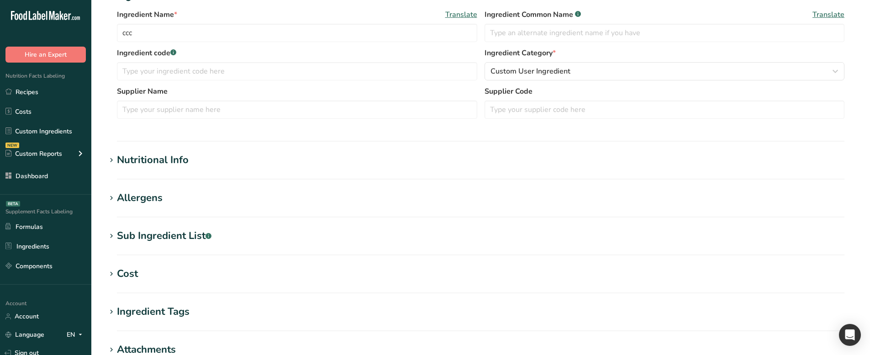
click at [200, 156] on h1 "Nutritional Info" at bounding box center [481, 160] width 750 height 15
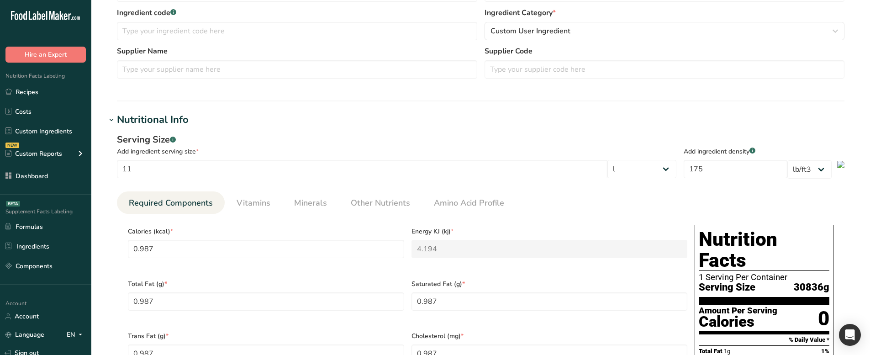
scroll to position [228, 0]
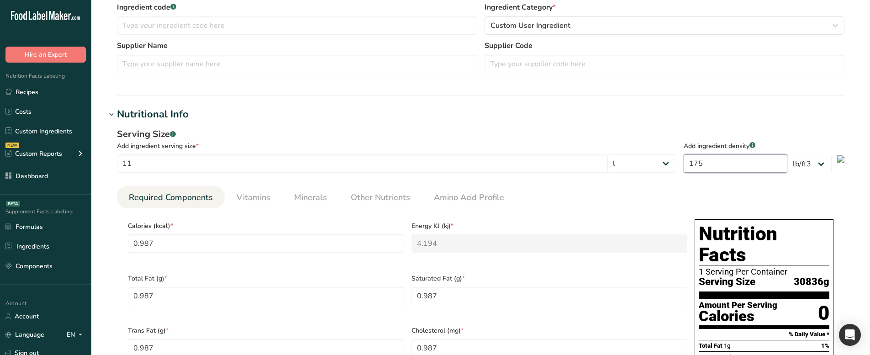
drag, startPoint x: 720, startPoint y: 162, endPoint x: 690, endPoint y: 165, distance: 29.8
click at [690, 165] on input "175" at bounding box center [736, 163] width 104 height 18
type input "8"
type input "0.0451"
type KJ "0.1917"
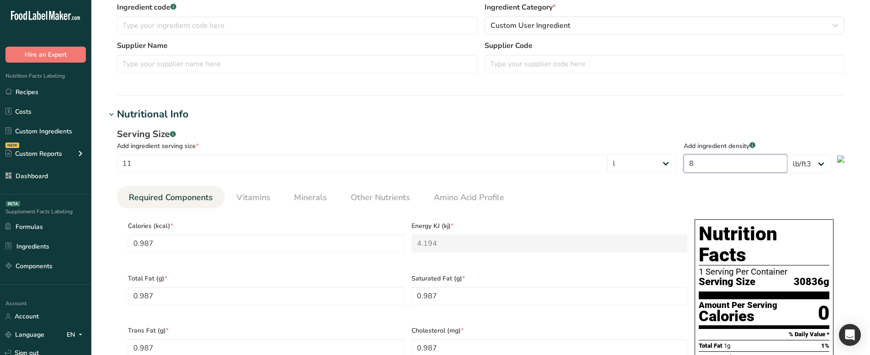
type Fat "0.0451"
type input "0.0451"
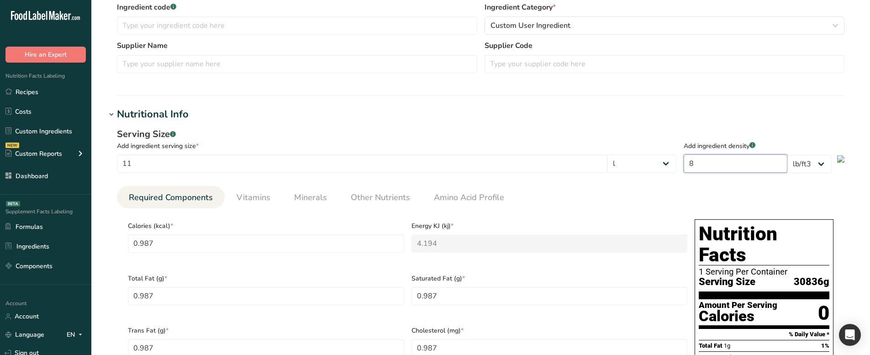
type Carbohydrates "0.0451"
type Fiber "0.0451"
type Sugars "0.0451"
type input "0.0451"
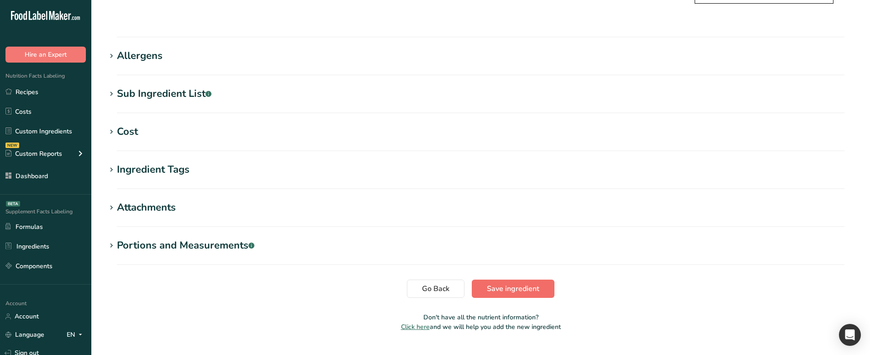
type input "8"
click at [510, 254] on span "Save ingredient" at bounding box center [513, 288] width 53 height 11
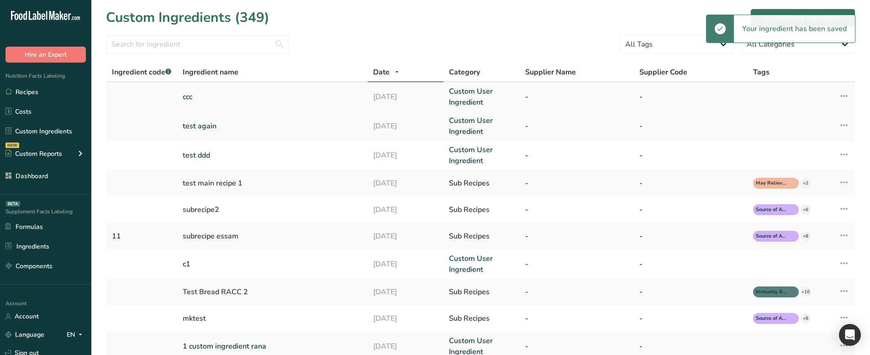
click at [837, 94] on div "Edit Ingredient Copy to Supplements Duplicate Ingredient Delete Ingredient Acti…" at bounding box center [836, 96] width 27 height 13
click at [852, 95] on td "Edit Ingredient Copy to Supplements Duplicate Ingredient Delete Ingredient Acti…" at bounding box center [836, 96] width 38 height 29
click at [841, 97] on icon at bounding box center [844, 96] width 11 height 16
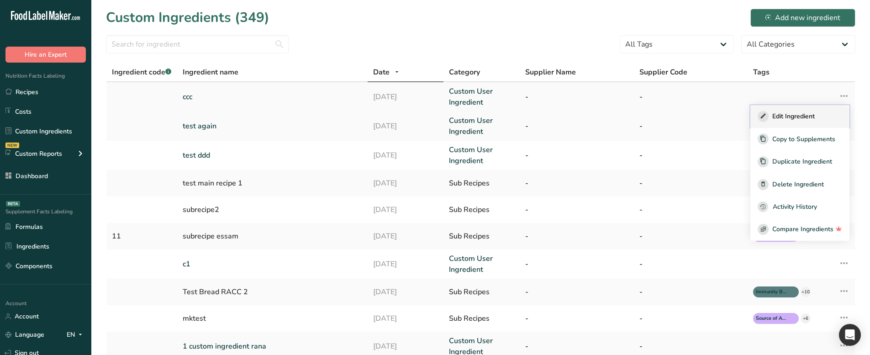
click at [792, 122] on button "Edit Ingredient" at bounding box center [800, 116] width 99 height 23
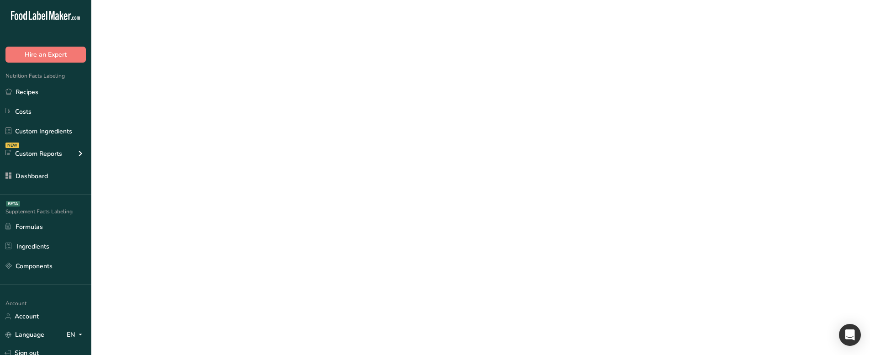
select select "28"
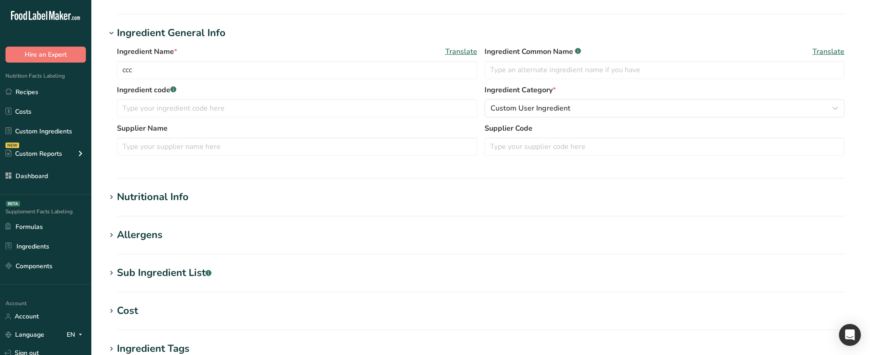
type input "0.045"
type KJ "0.192"
type Fat "0.045"
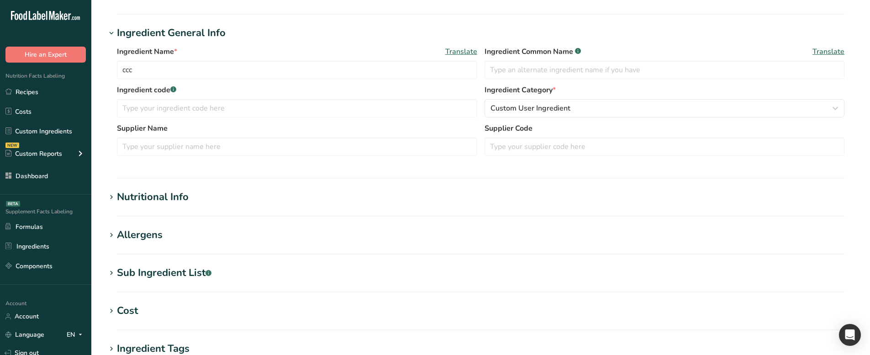
type input "0.045"
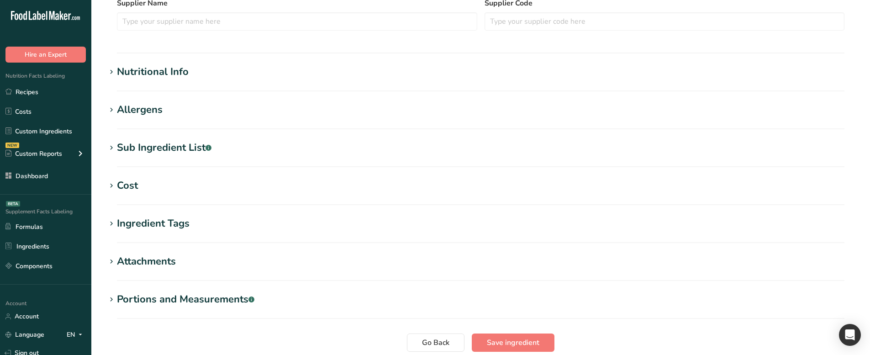
scroll to position [254, 0]
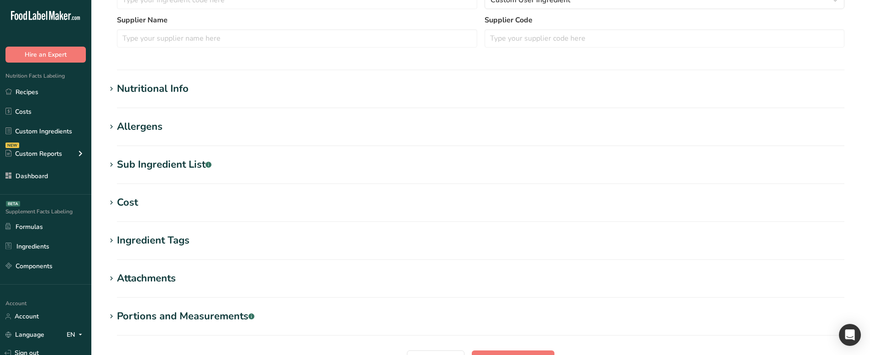
click at [178, 89] on div "Nutritional Info" at bounding box center [153, 88] width 72 height 15
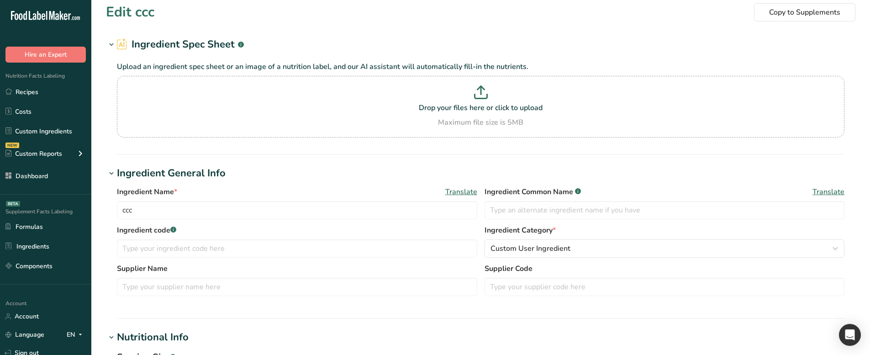
scroll to position [0, 0]
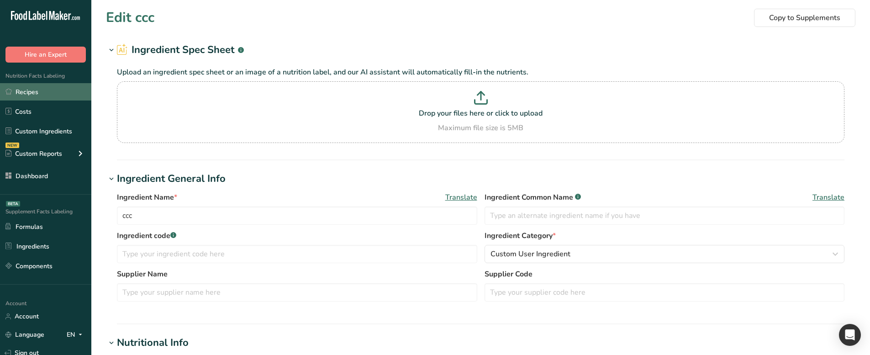
click at [60, 85] on link "Recipes" at bounding box center [45, 91] width 91 height 17
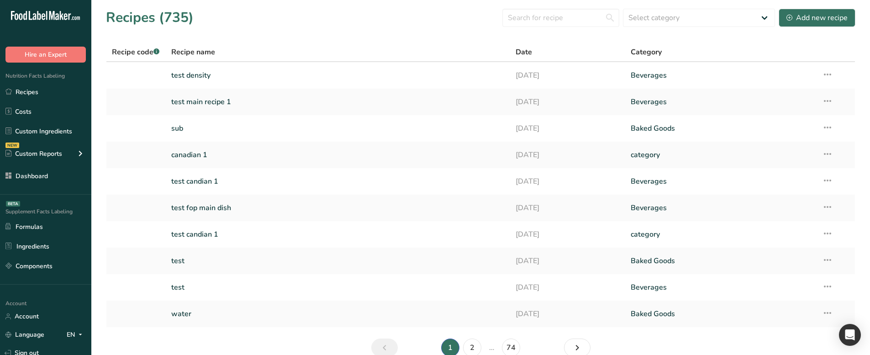
click at [202, 69] on link "test density" at bounding box center [338, 75] width 334 height 19
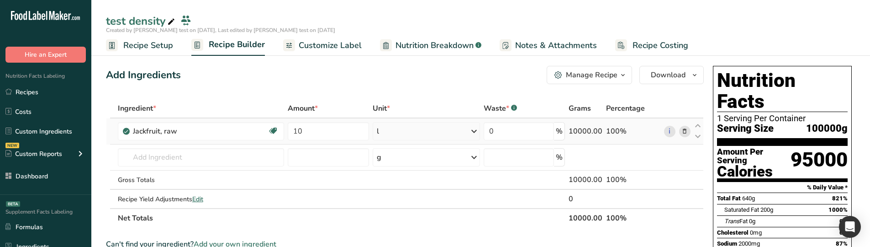
click at [577, 131] on div "10000.00" at bounding box center [586, 131] width 34 height 11
